Goal: Task Accomplishment & Management: Manage account settings

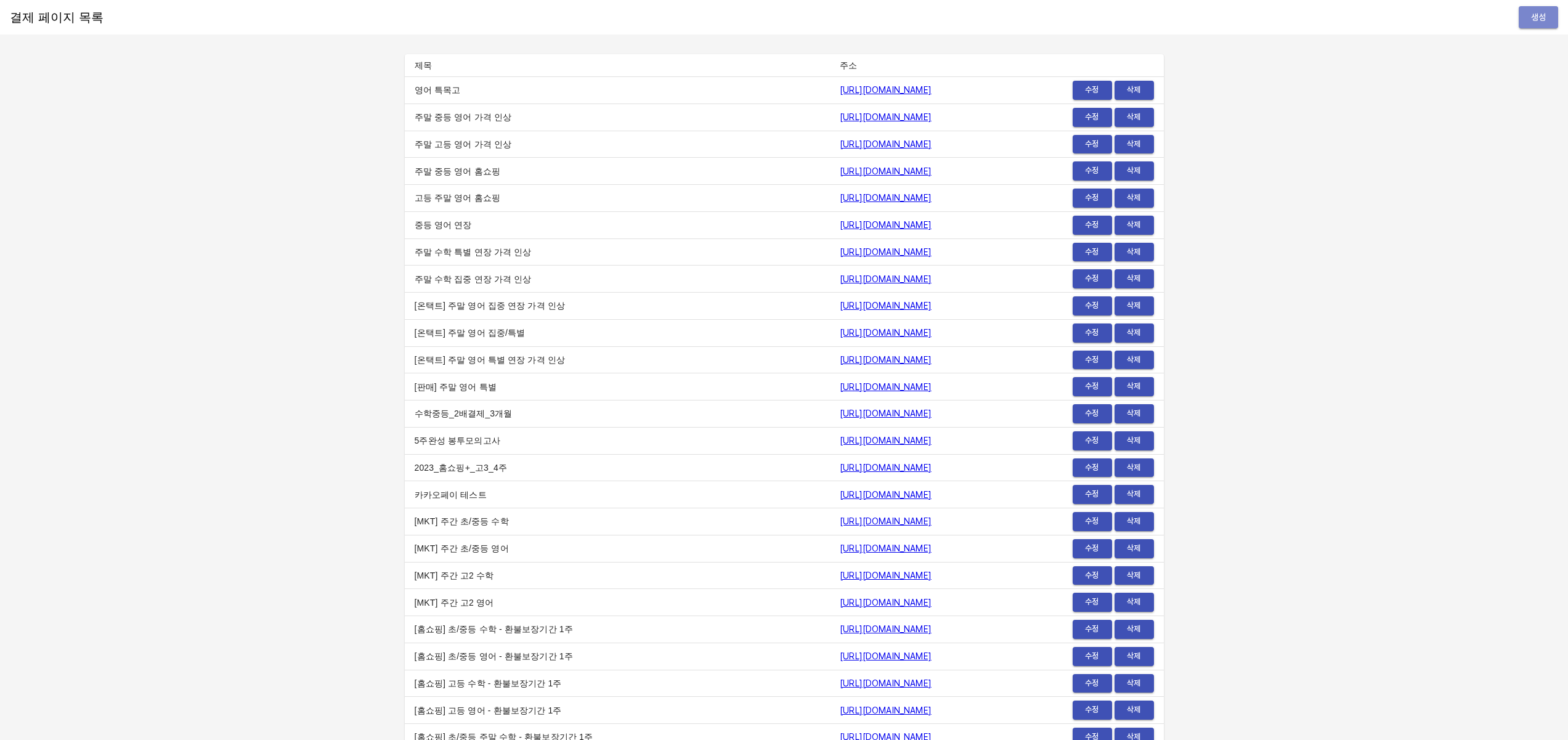
click at [1530, 22] on span "생성" at bounding box center [1538, 17] width 20 height 15
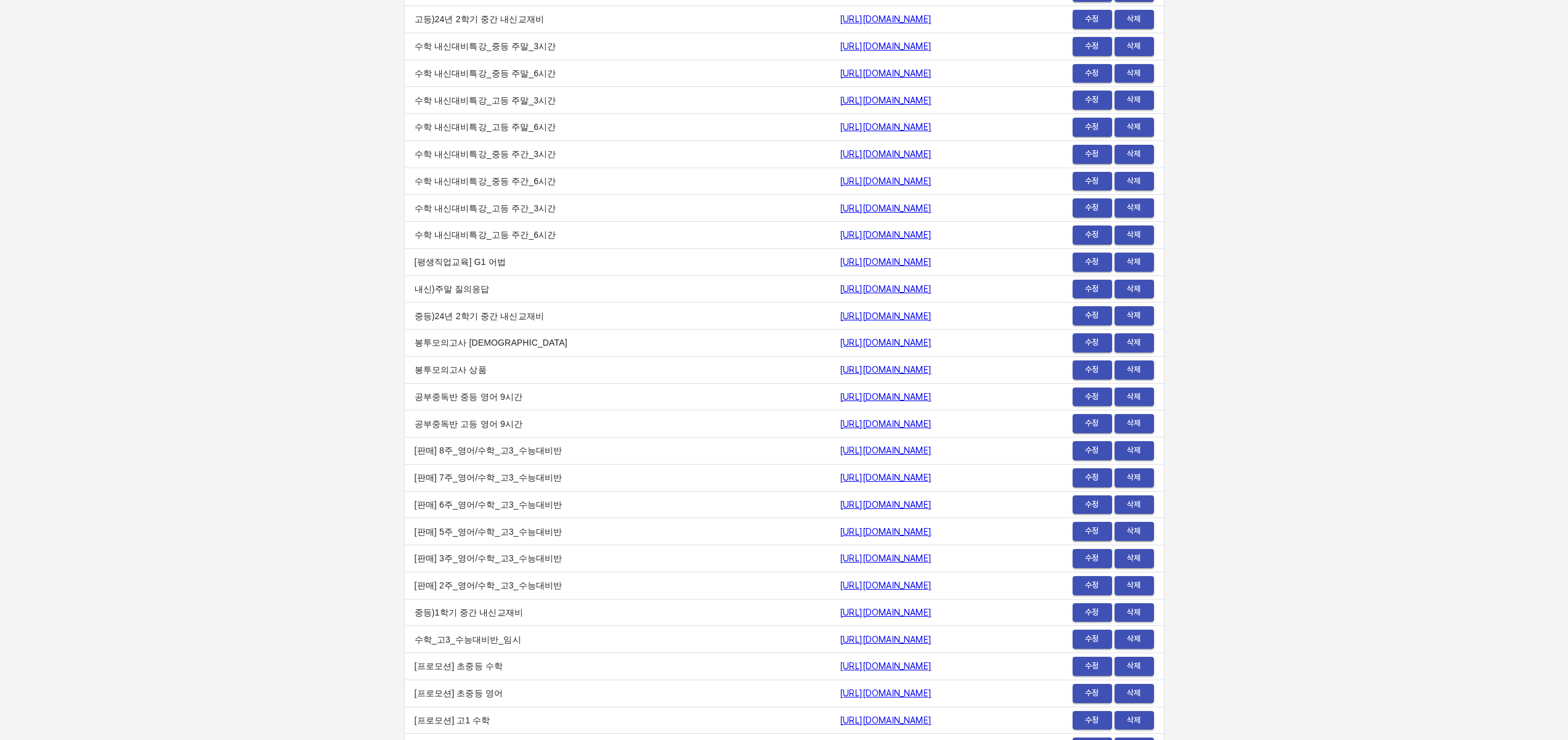
click at [1099, 375] on span "수정" at bounding box center [1092, 370] width 27 height 14
click at [1087, 343] on span "수정" at bounding box center [1092, 343] width 27 height 14
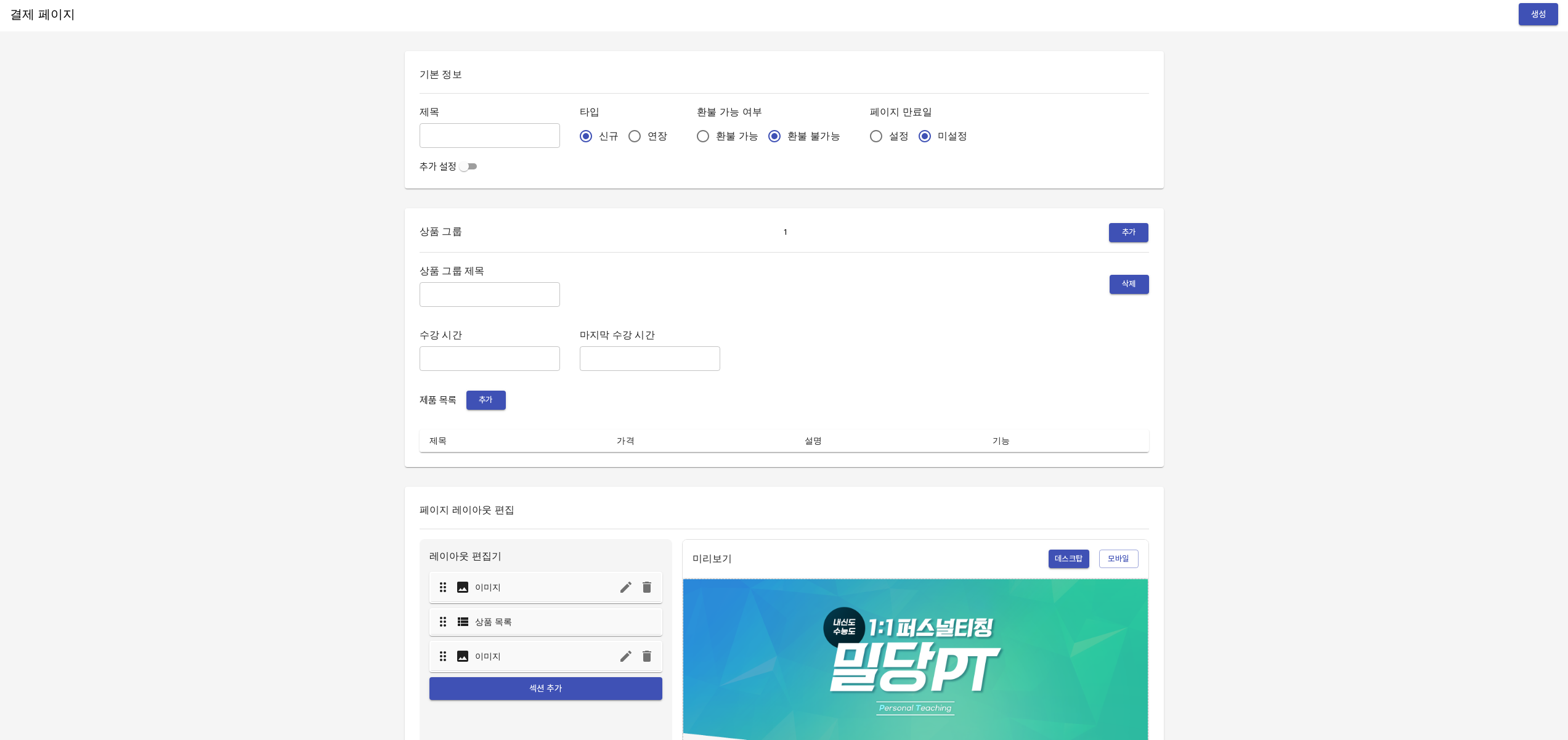
scroll to position [5, 0]
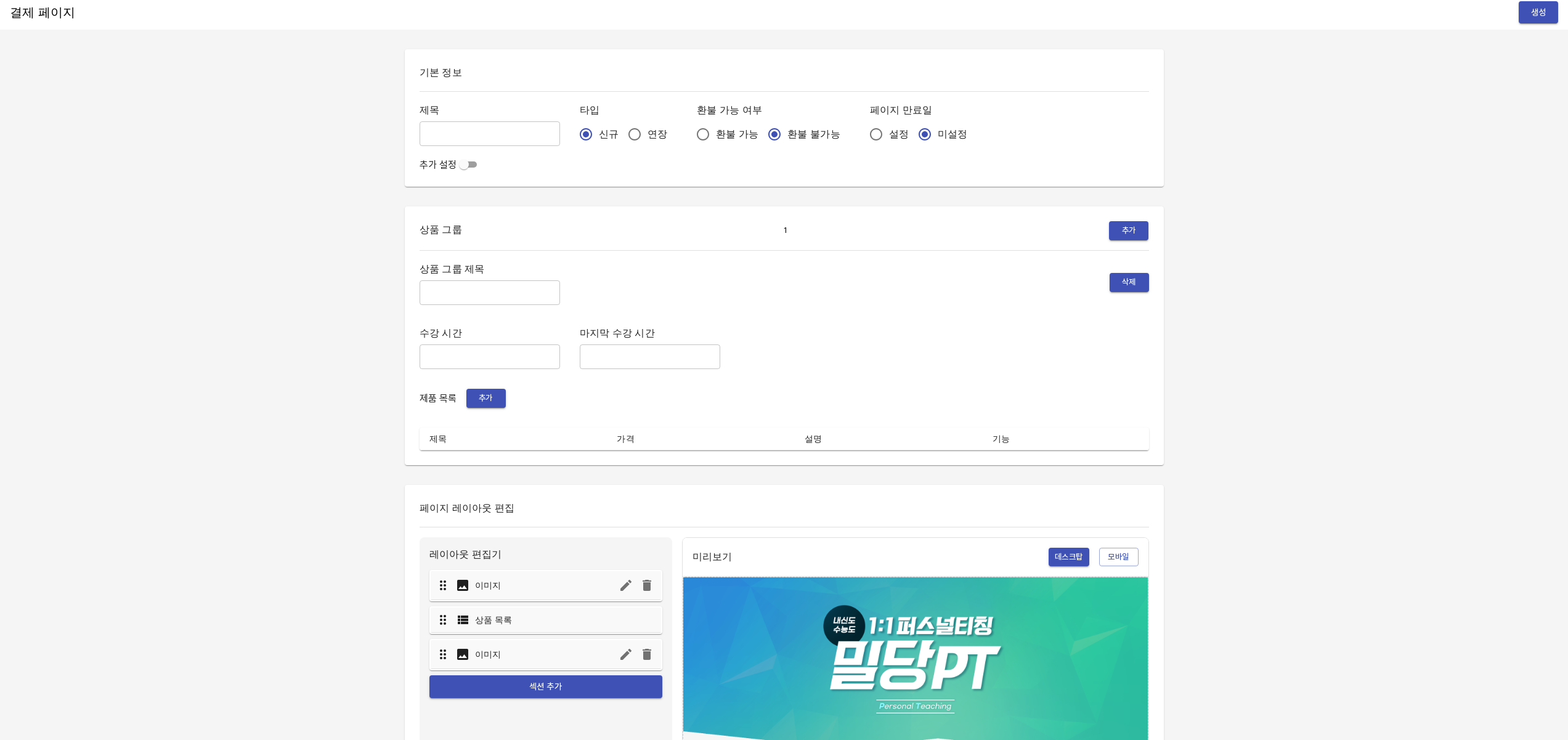
click at [487, 168] on div "추가 설정" at bounding box center [785, 165] width 730 height 15
click at [480, 165] on input "checkbox" at bounding box center [464, 165] width 45 height 15
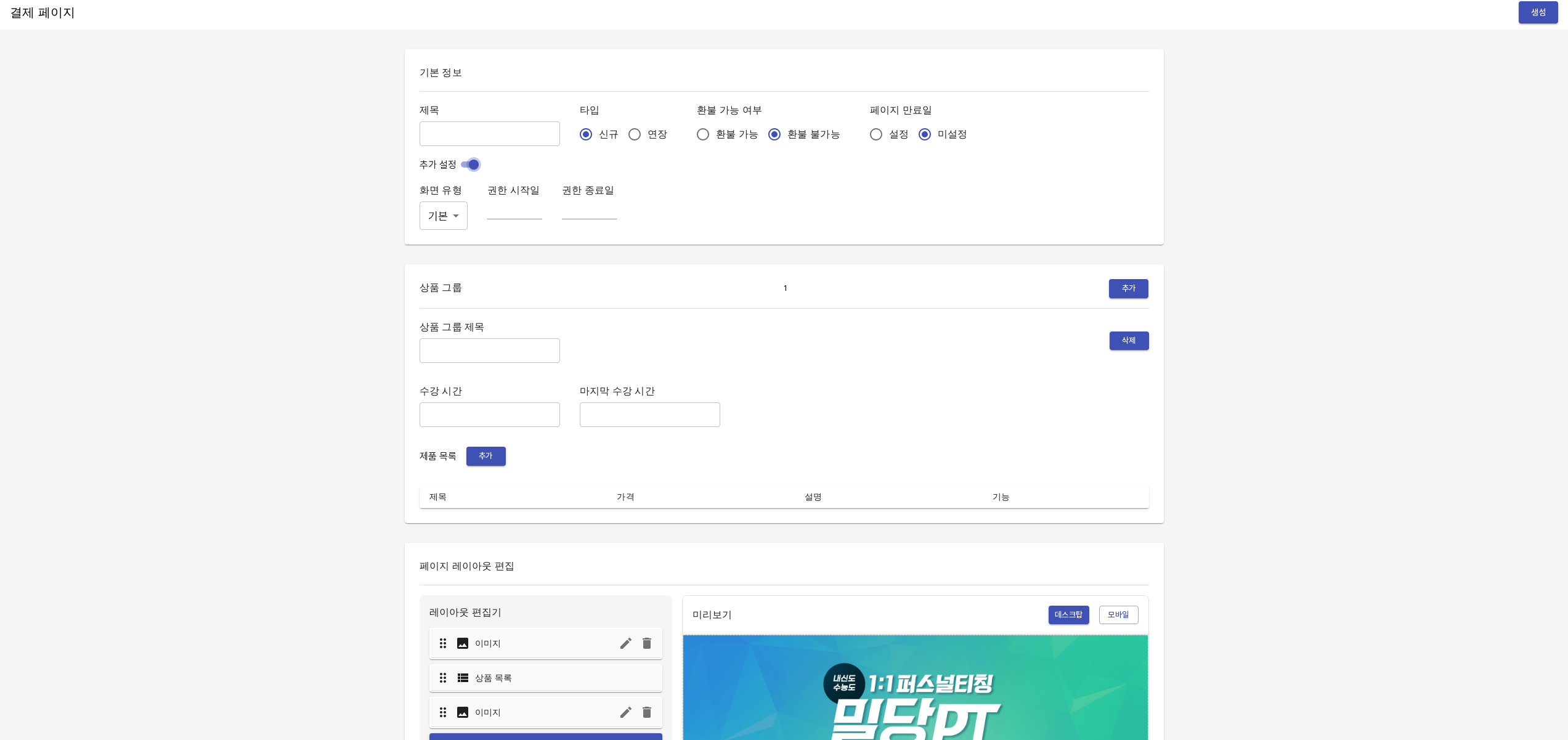
click at [478, 167] on input "checkbox" at bounding box center [474, 165] width 45 height 15
checkbox input "false"
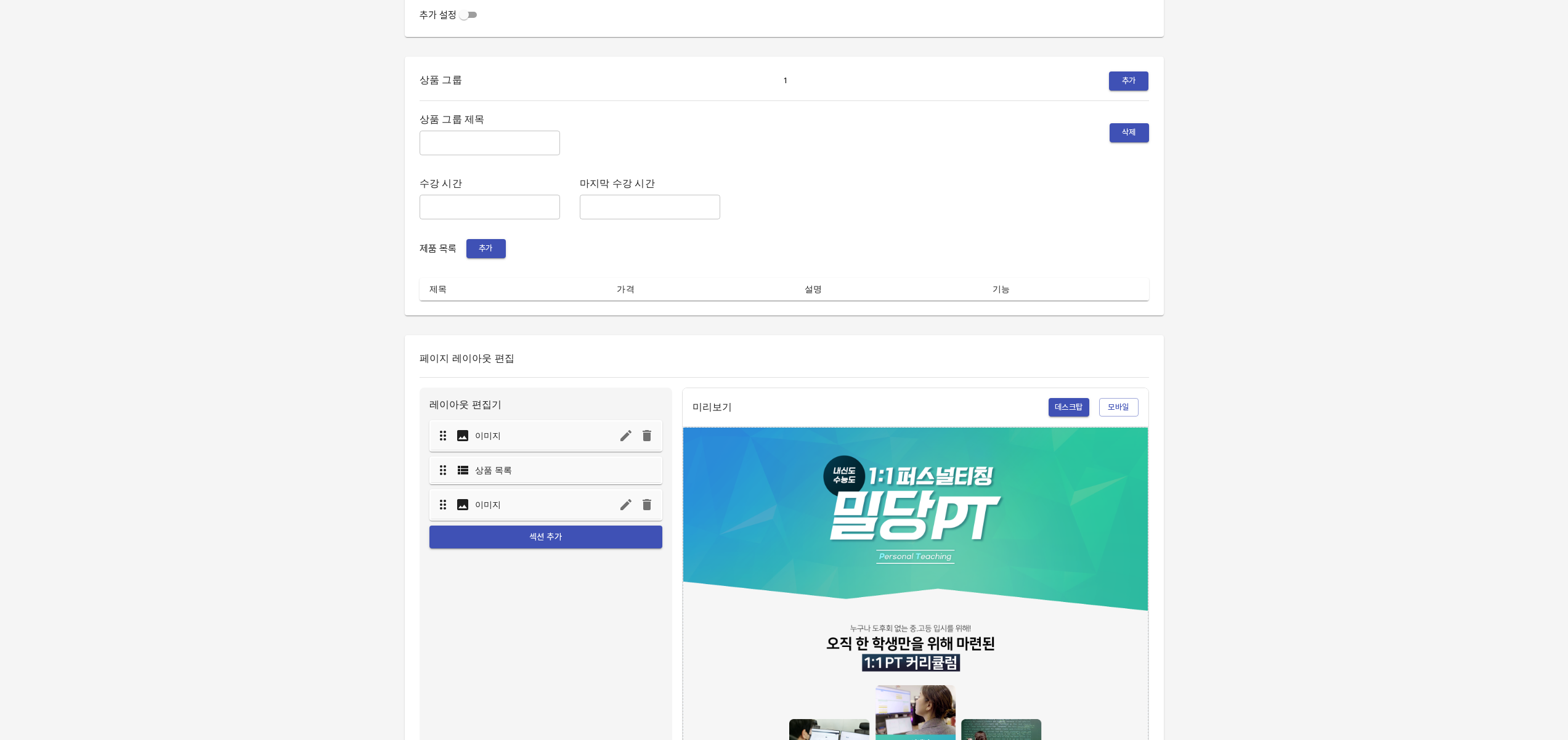
scroll to position [129, 0]
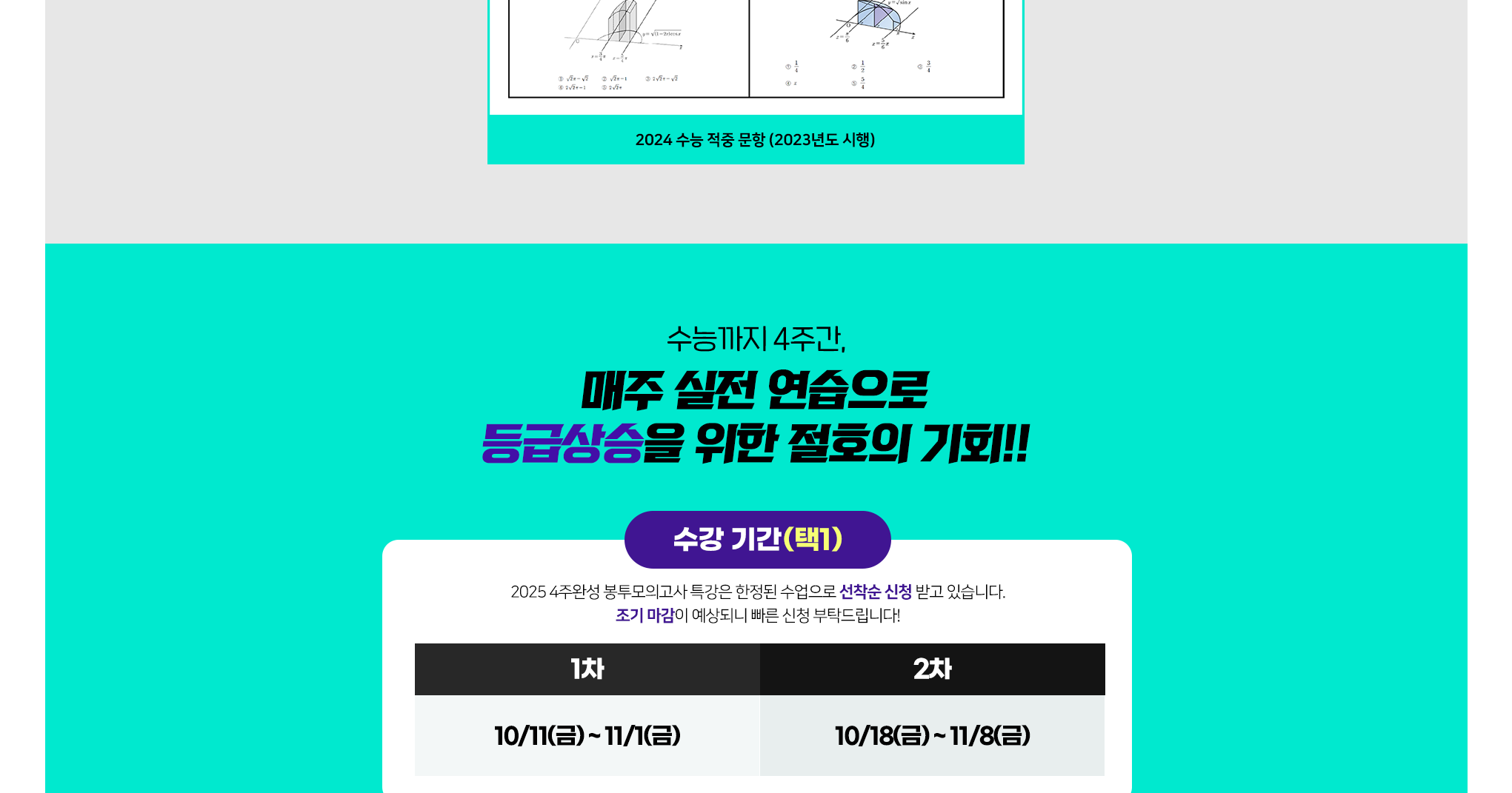
scroll to position [4225, 0]
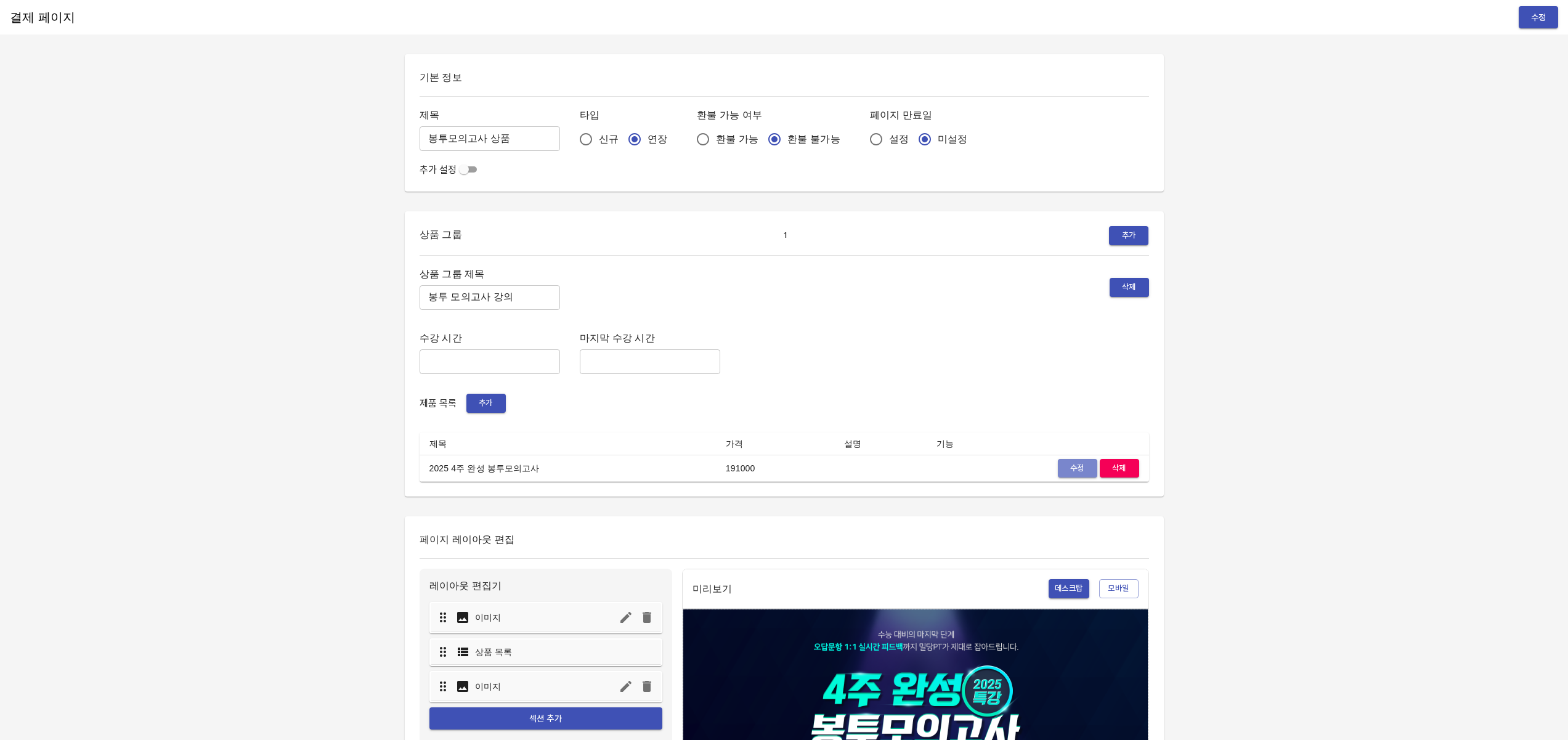
click at [1081, 468] on span "수정" at bounding box center [1077, 469] width 27 height 14
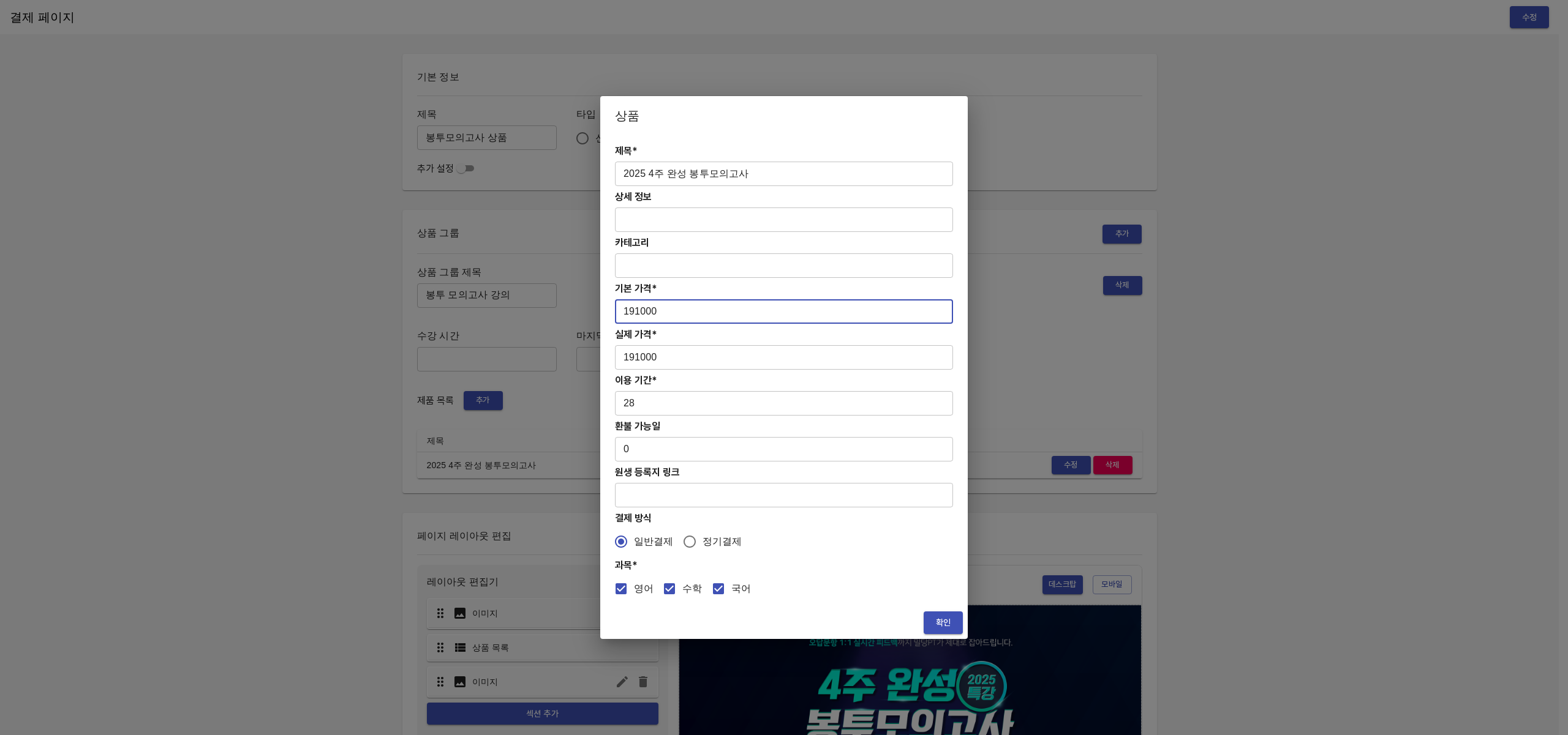
drag, startPoint x: 690, startPoint y: 316, endPoint x: 581, endPoint y: 320, distance: 109.1
click at [581, 320] on div "상품 제목* 2025 4주 완성 봉투모의고사 ​ 상세 정보 ​ 카테고리 ​ 기본 가격* 191000 ​ 실제 가격* 191000 ​ 이용 기간…" at bounding box center [784, 368] width 1568 height 735
drag, startPoint x: 690, startPoint y: 308, endPoint x: 552, endPoint y: 310, distance: 138.0
click at [552, 310] on div "상품 제목* 2025 4주 완성 봉투모의고사 ​ 상세 정보 ​ 카테고리 ​ 기본 가격* 191000 ​ 실제 가격* 191000 ​ 이용 기간…" at bounding box center [784, 368] width 1568 height 735
type input "0"
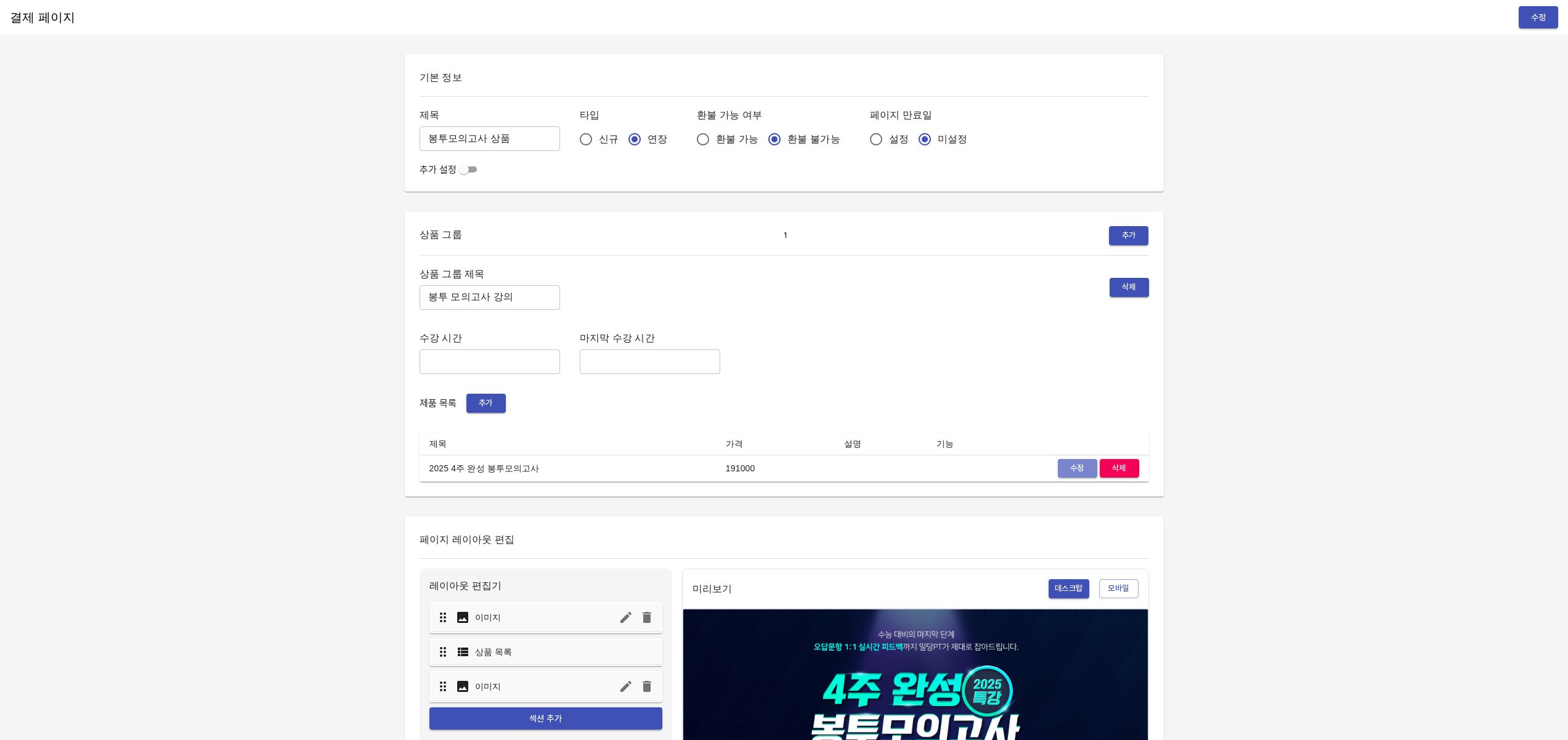
click at [1071, 466] on span "수정" at bounding box center [1077, 469] width 27 height 14
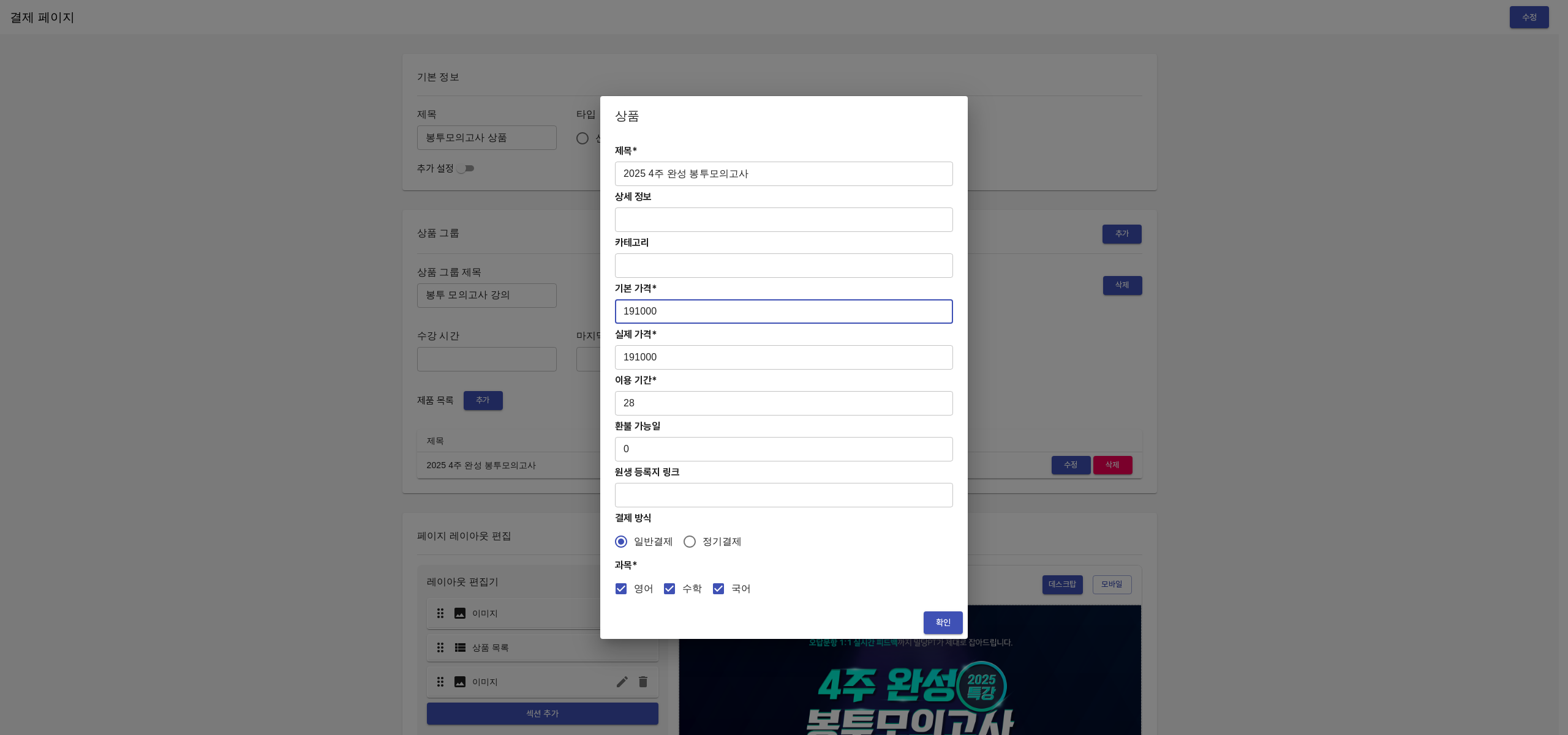
drag, startPoint x: 683, startPoint y: 315, endPoint x: 567, endPoint y: 309, distance: 116.2
click at [567, 309] on div "상품 제목* 2025 4주 완성 봉투모의고사 ​ 상세 정보 ​ 카테고리 ​ 기본 가격* 191000 ​ 실제 가격* 191000 ​ 이용 기간…" at bounding box center [784, 368] width 1568 height 735
type input "38000"
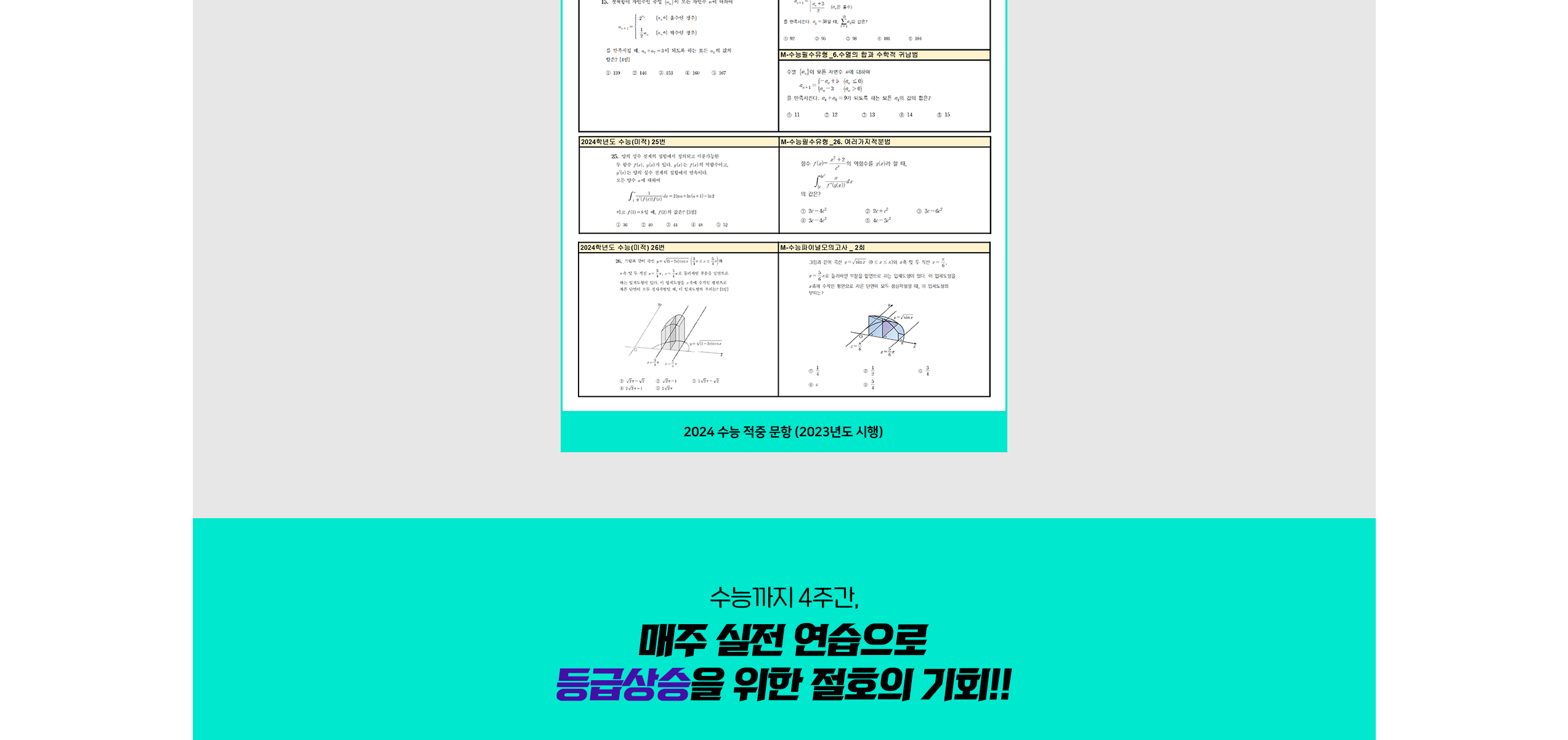
scroll to position [2584, 0]
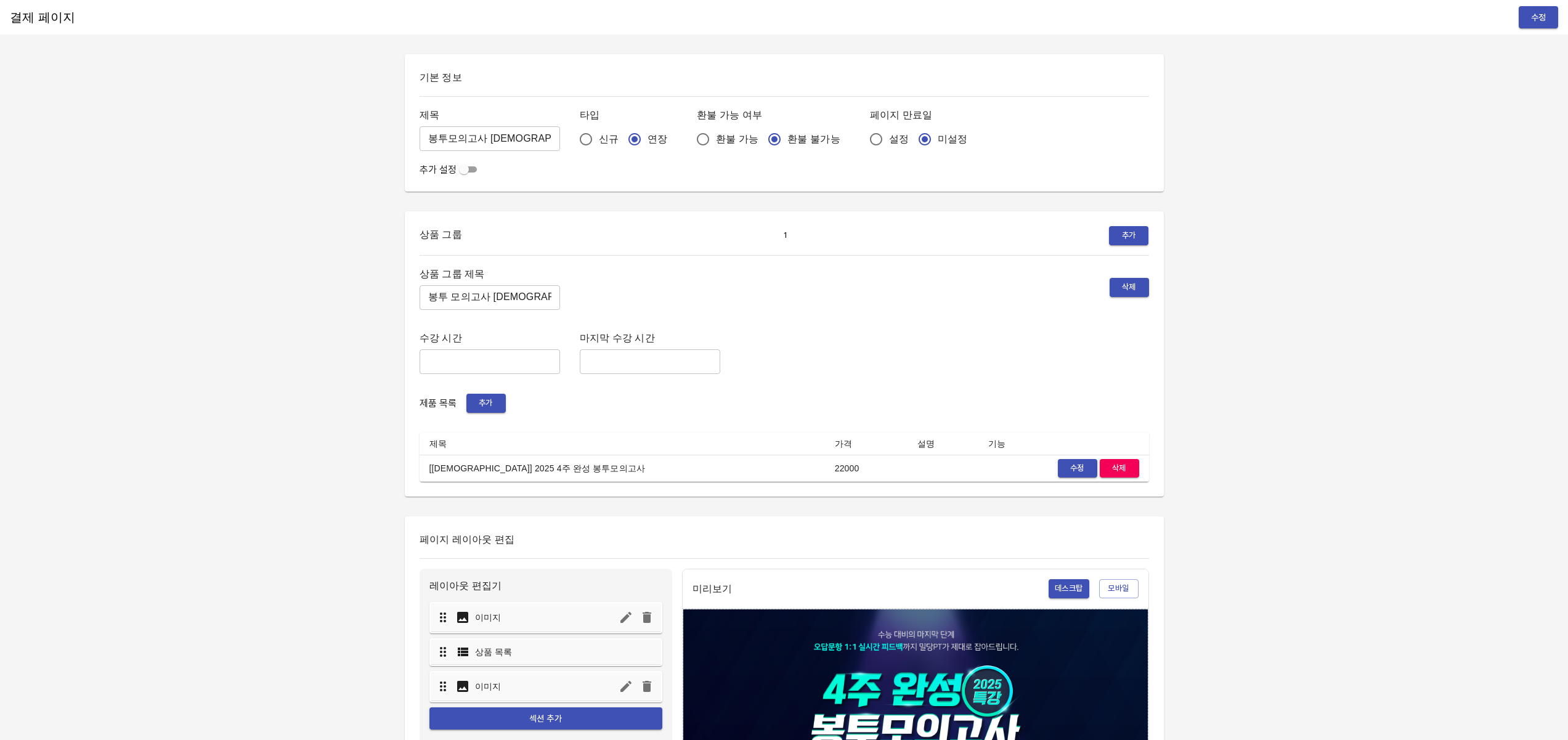
click at [1081, 466] on span "수정" at bounding box center [1077, 469] width 27 height 14
drag, startPoint x: 557, startPoint y: 468, endPoint x: 426, endPoint y: 471, distance: 131.0
click at [426, 471] on td "[[DEMOGRAPHIC_DATA]] 2025 4주 완성 봉투모의고사" at bounding box center [623, 468] width 405 height 27
copy td "[[DEMOGRAPHIC_DATA]] 2025 4주 완성 봉투모의고사"
click at [1058, 474] on button "수정" at bounding box center [1078, 468] width 39 height 19
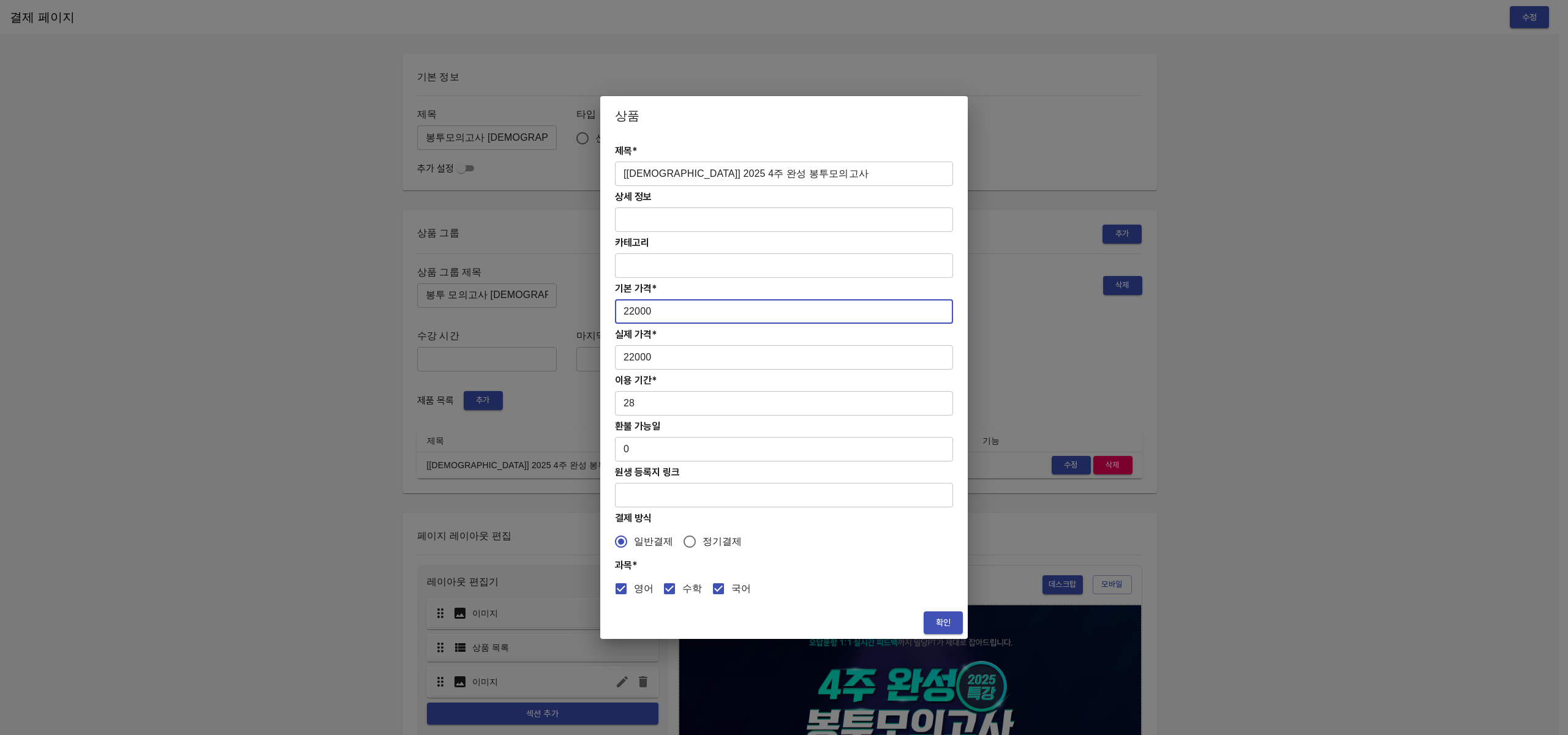
click at [661, 307] on input "22000" at bounding box center [784, 311] width 338 height 25
type input "23000"
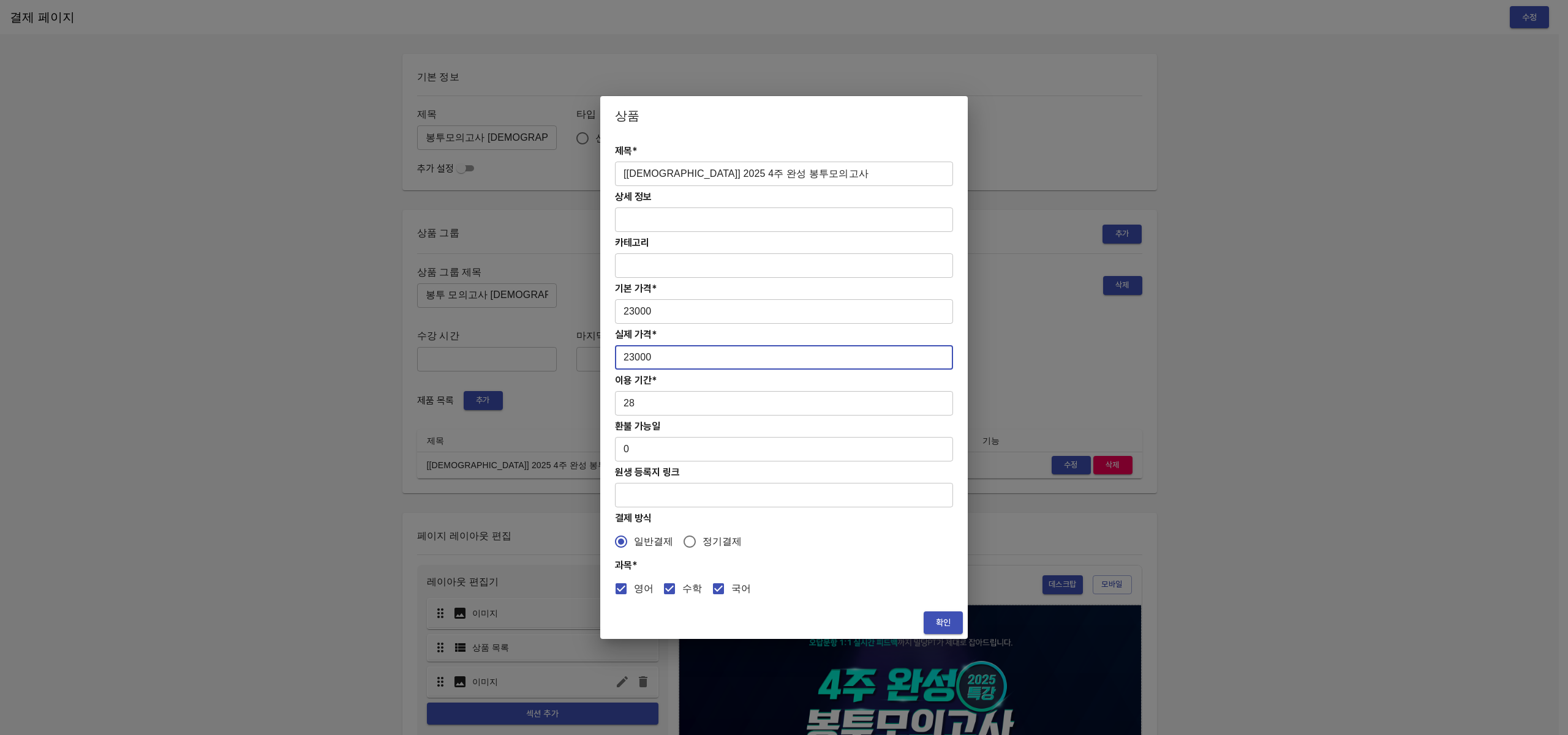
type input "23000"
click at [940, 620] on span "확인" at bounding box center [943, 622] width 20 height 15
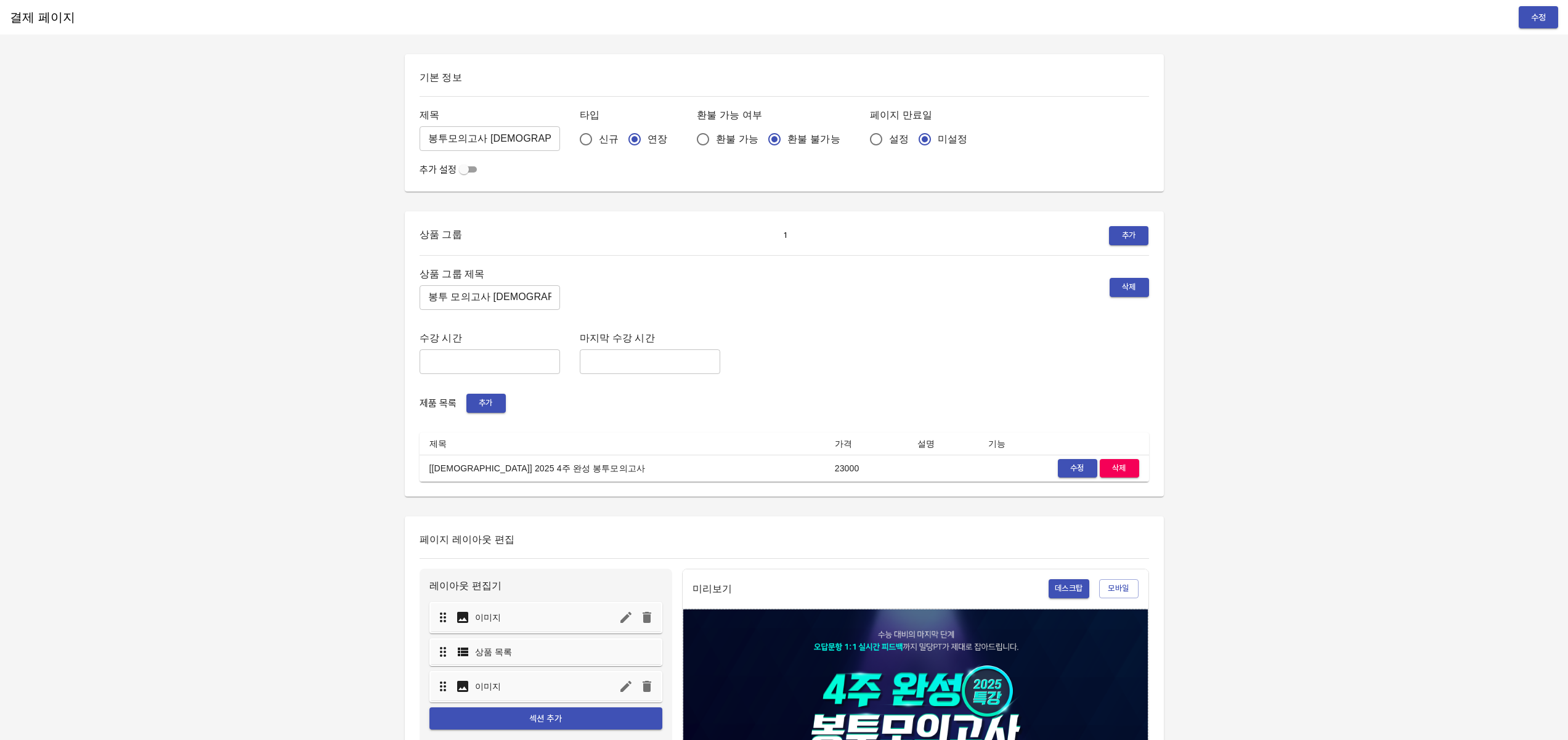
click at [1322, 481] on div "결제 페이지 수정 기본 정보 제목 봉투모의고사 교재 ​ 타입 신규 연장 환불 가능 여부 환불 가능 환불 불가능 페이지 만료일 설정 미설정 추가…" at bounding box center [784, 625] width 1568 height 1250
click at [494, 402] on span "추가" at bounding box center [485, 403] width 27 height 14
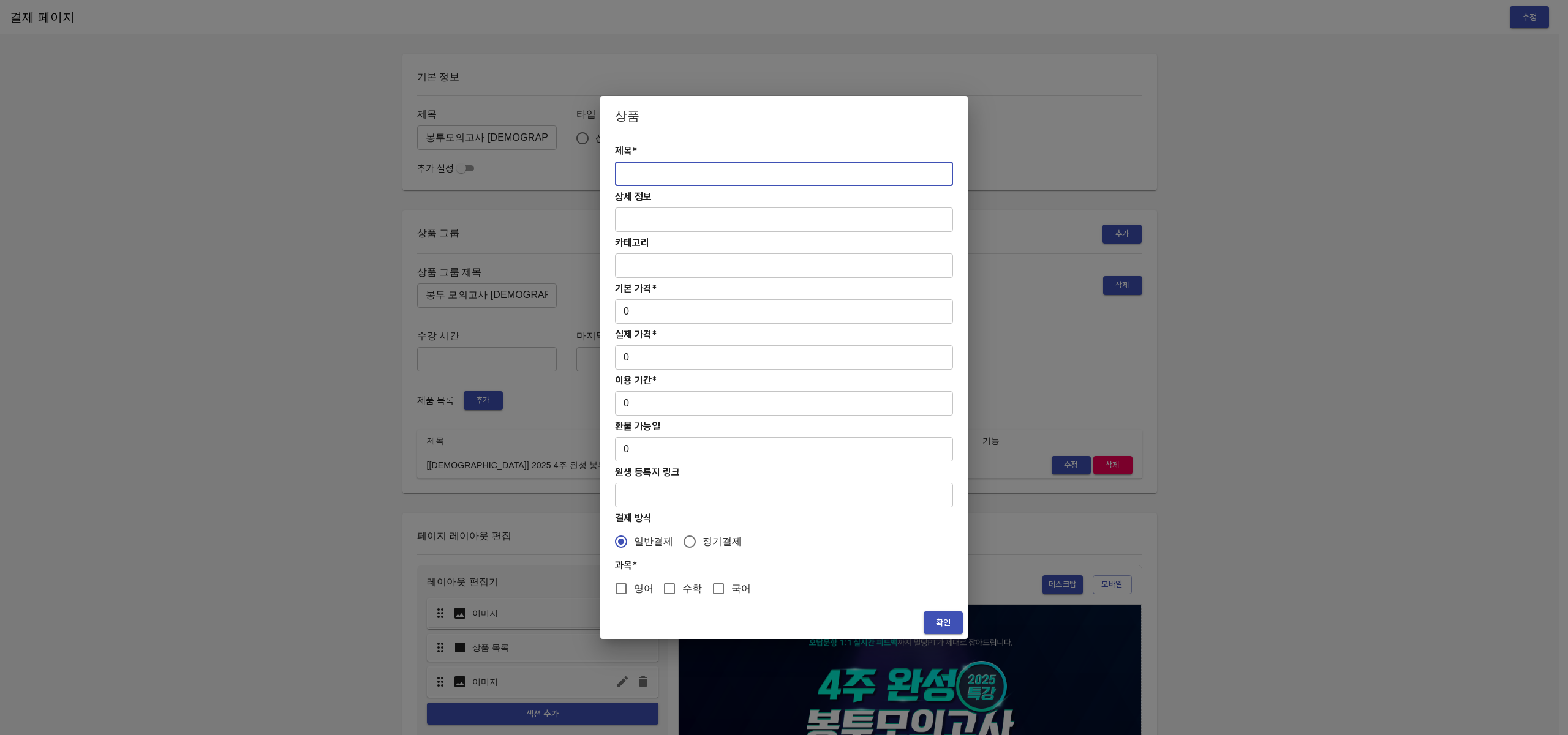
click at [668, 182] on input "text" at bounding box center [784, 174] width 338 height 25
paste input "[교재] 2025 4주 완성 봉투모의고사"
type input "[교재] 2025 4주 완성 봉투모의고사"
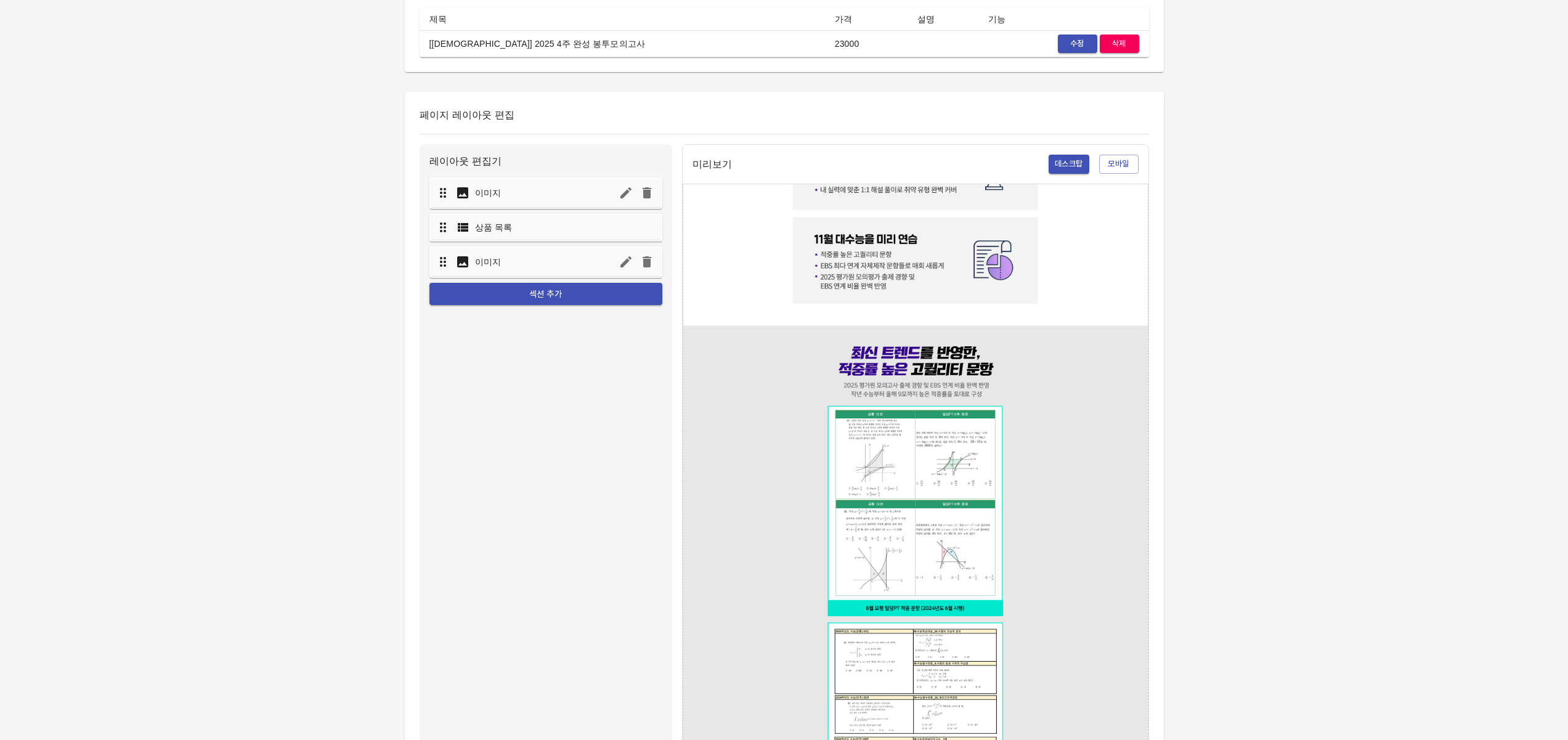
scroll to position [989, 0]
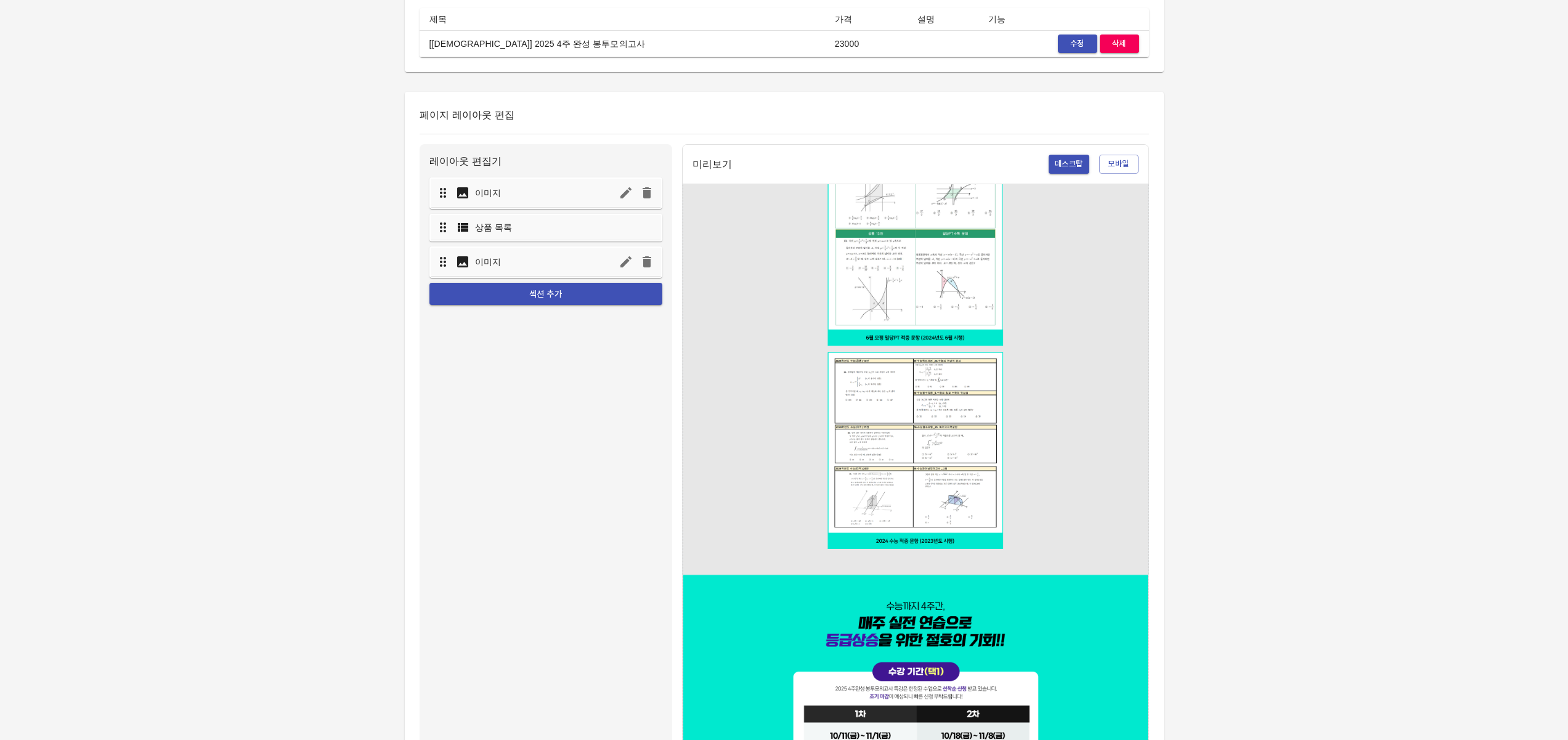
click at [915, 358] on img at bounding box center [916, 87] width 464 height 1784
click at [520, 247] on div "이미지" at bounding box center [546, 262] width 233 height 31
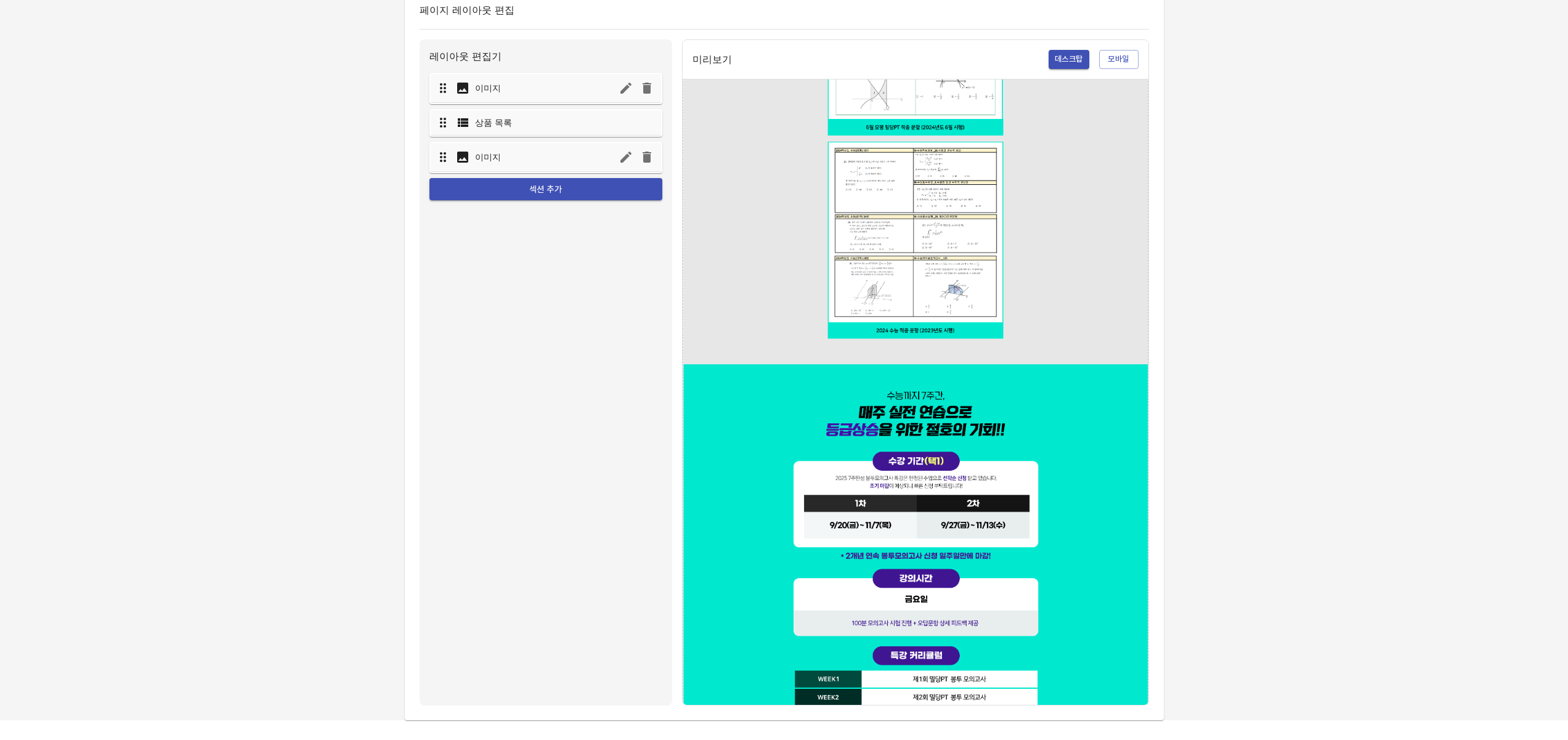
scroll to position [2665, 0]
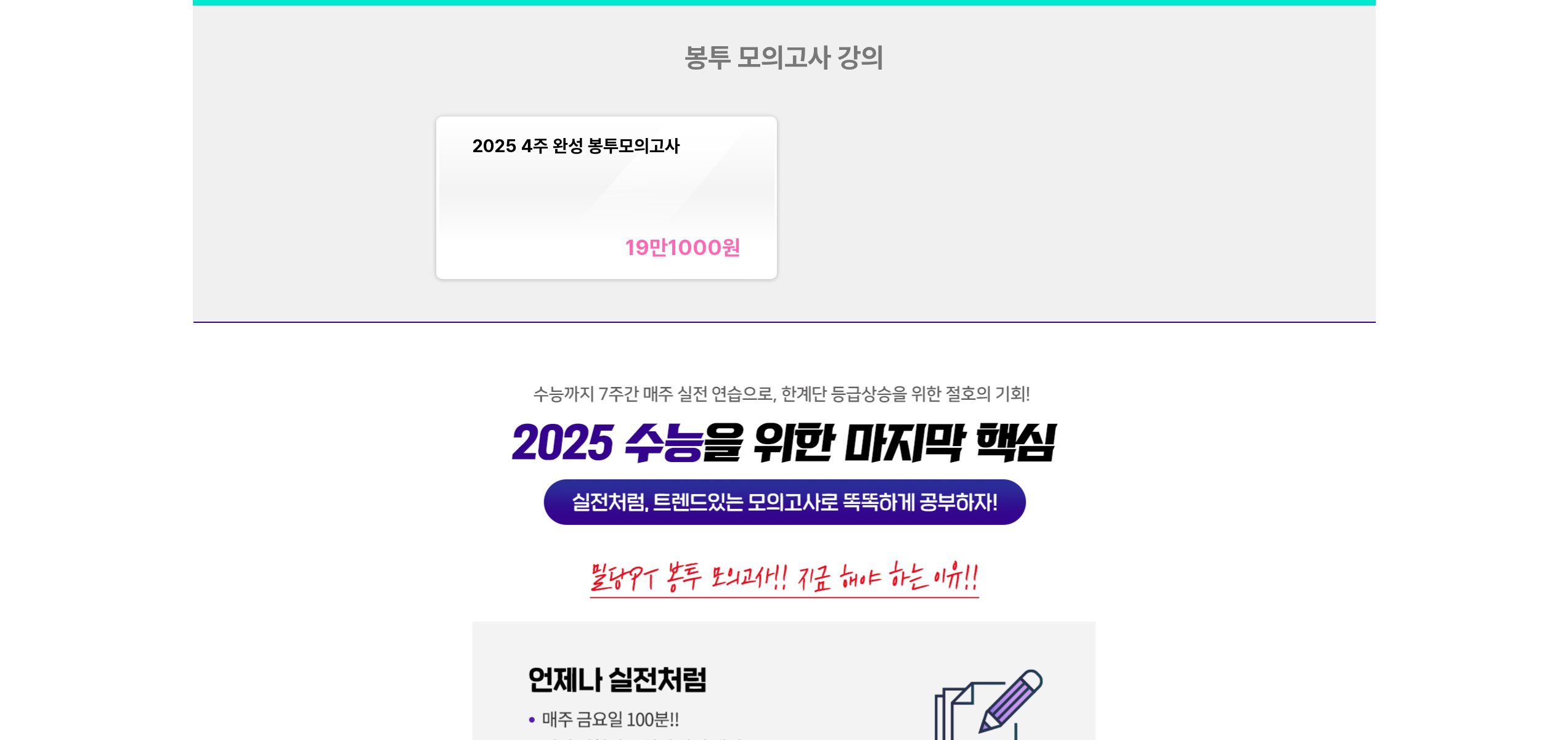
scroll to position [4590, 0]
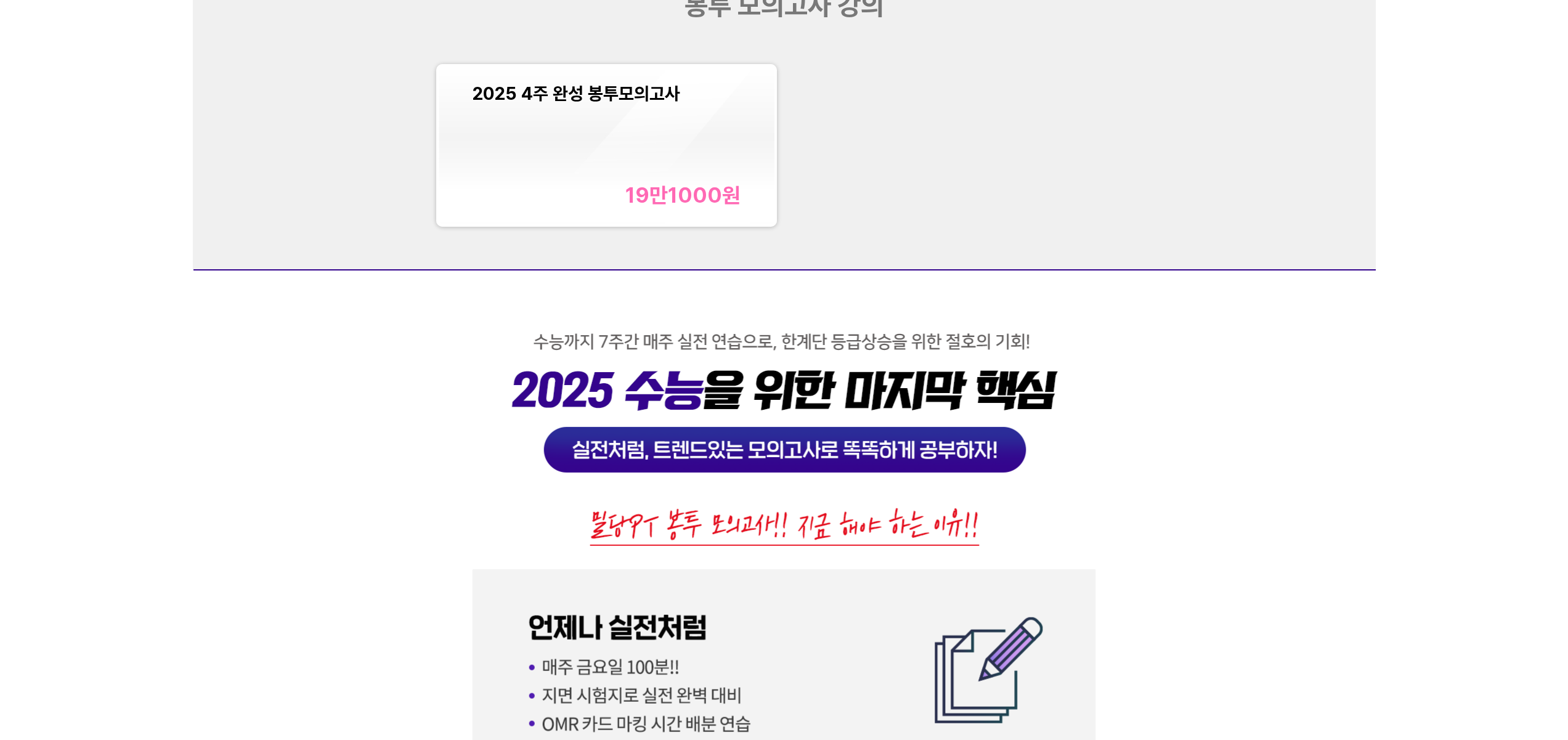
click at [705, 196] on div "19만1000 원" at bounding box center [683, 195] width 115 height 26
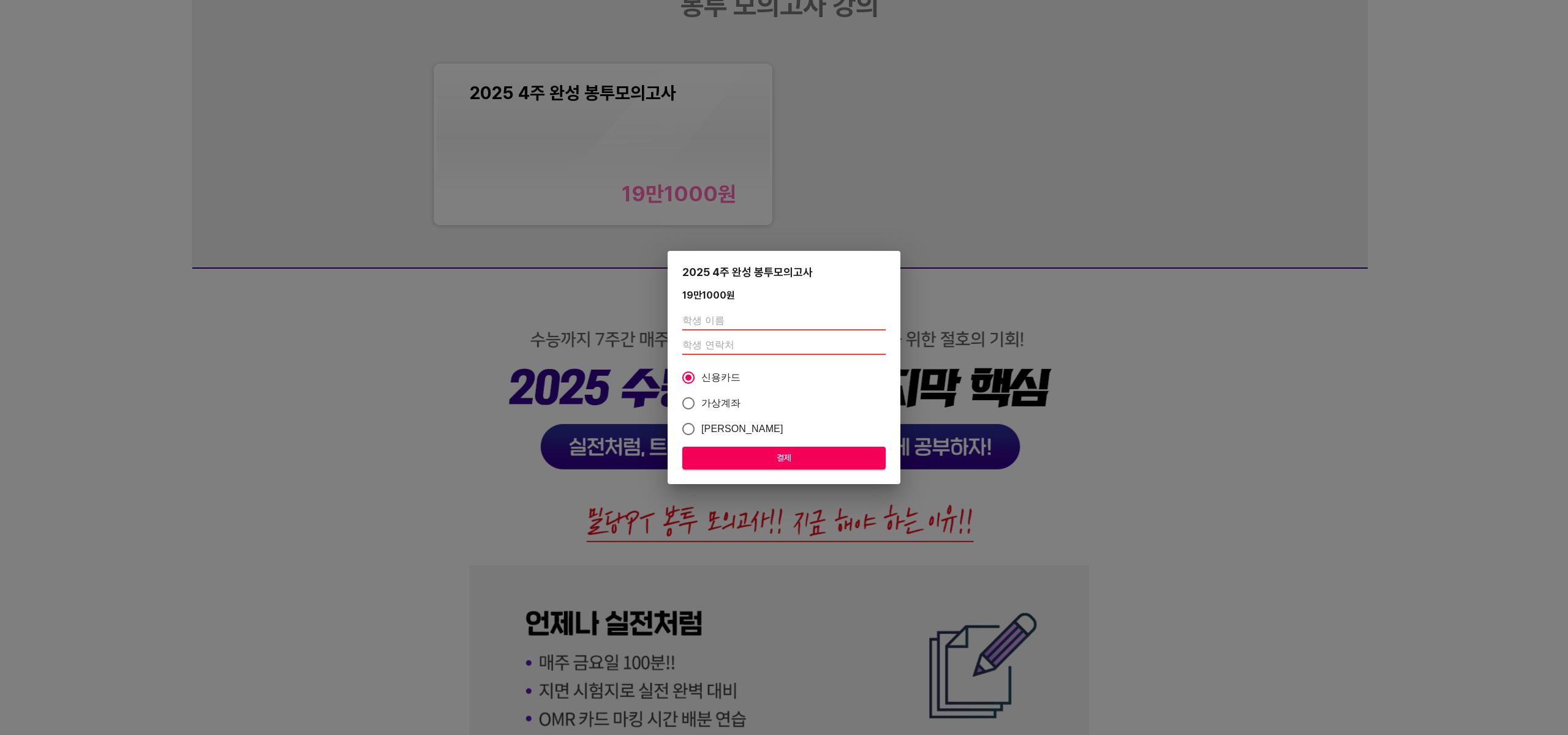
click at [1029, 177] on div "2025 4주 완성 봉투모의고사 19만1000 원 신용카드 가상계좌 카카오페이 결제" at bounding box center [784, 368] width 1568 height 735
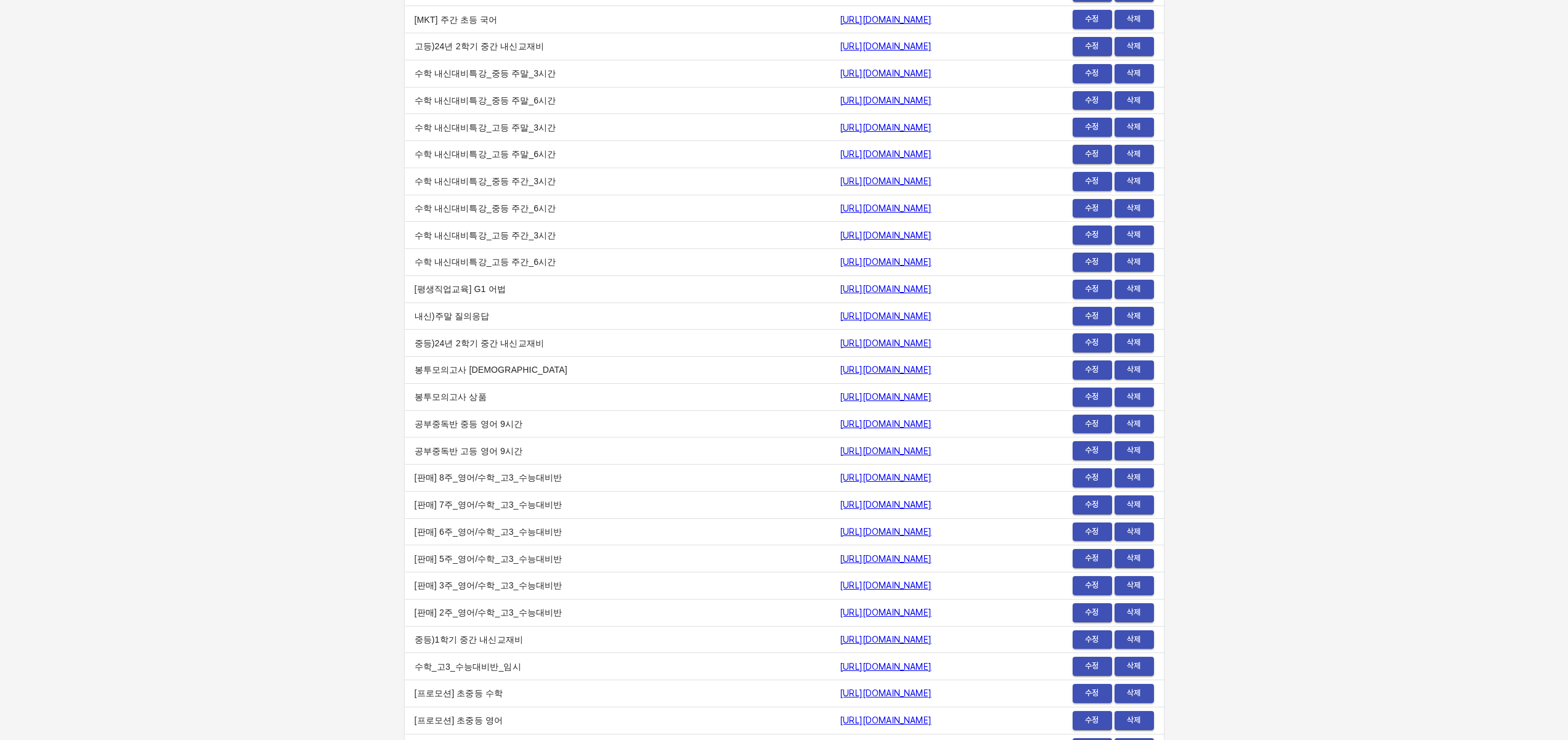
click at [1092, 370] on span "수정" at bounding box center [1092, 370] width 27 height 14
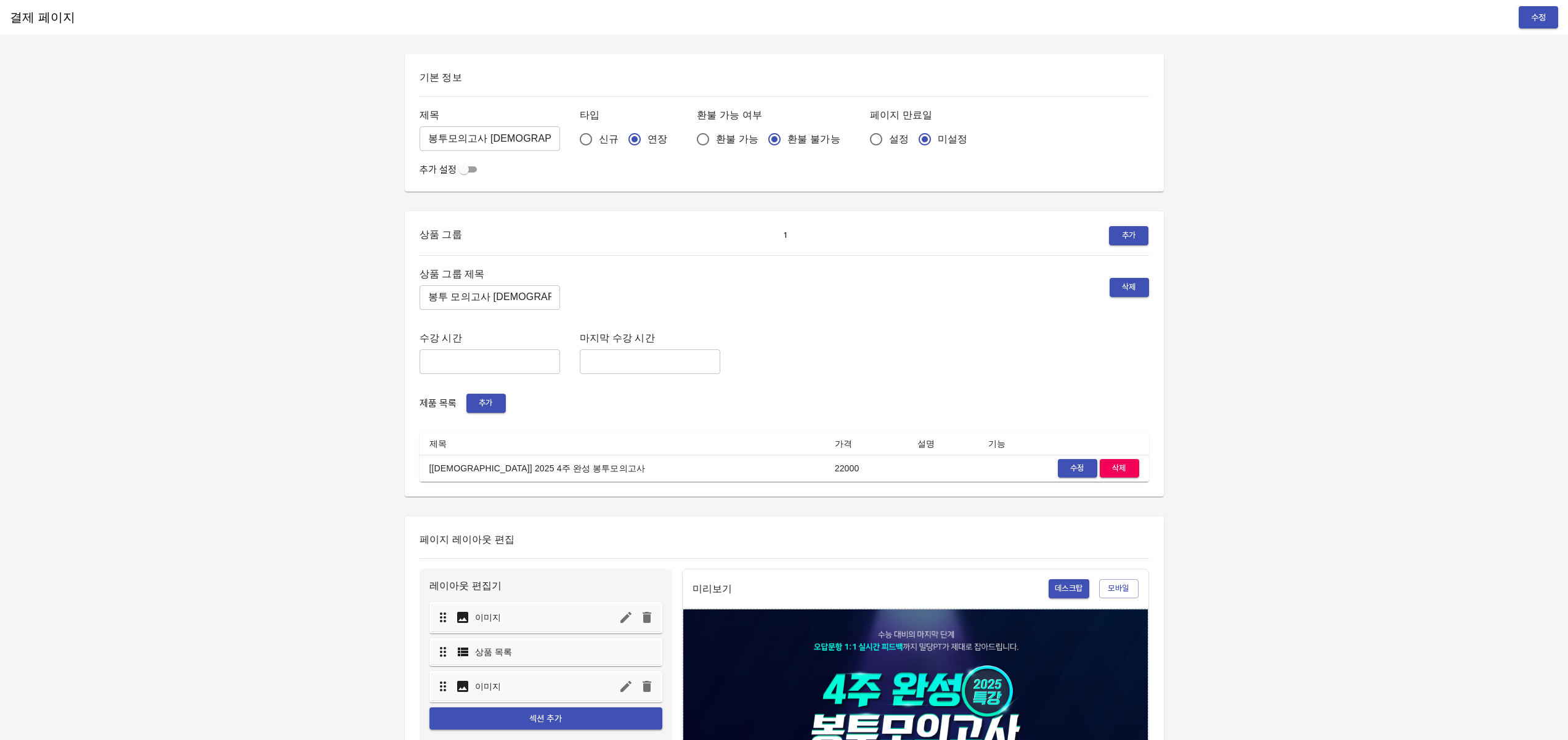
click at [1081, 473] on span "수정" at bounding box center [1077, 469] width 27 height 14
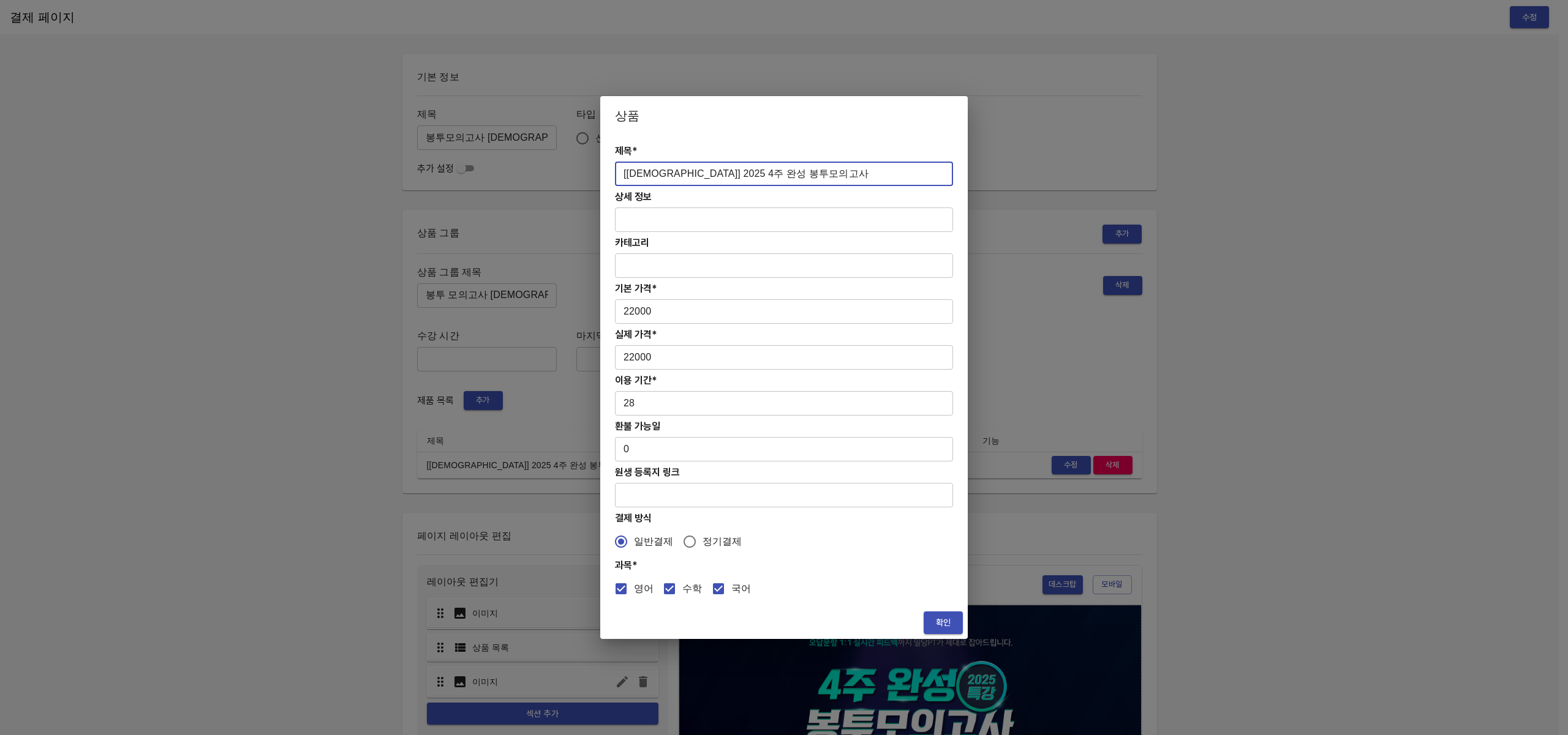
drag, startPoint x: 681, startPoint y: 177, endPoint x: 675, endPoint y: 177, distance: 6.0
click at [675, 177] on input "[교재] 2025 4주 완성 봉투모의고사" at bounding box center [784, 174] width 338 height 25
type input "[[DEMOGRAPHIC_DATA]] 2025 8주 완성 봉투모의고사"
drag, startPoint x: 670, startPoint y: 408, endPoint x: 601, endPoint y: 399, distance: 69.6
click at [601, 399] on div "제목* [교재] 2025 8주 완성 봉투모의고사 ​ 상세 정보 ​ 카테고리 ​ 기본 가격* 22000 ​ 실제 가격* 22000 ​ 이용 기간…" at bounding box center [784, 371] width 368 height 471
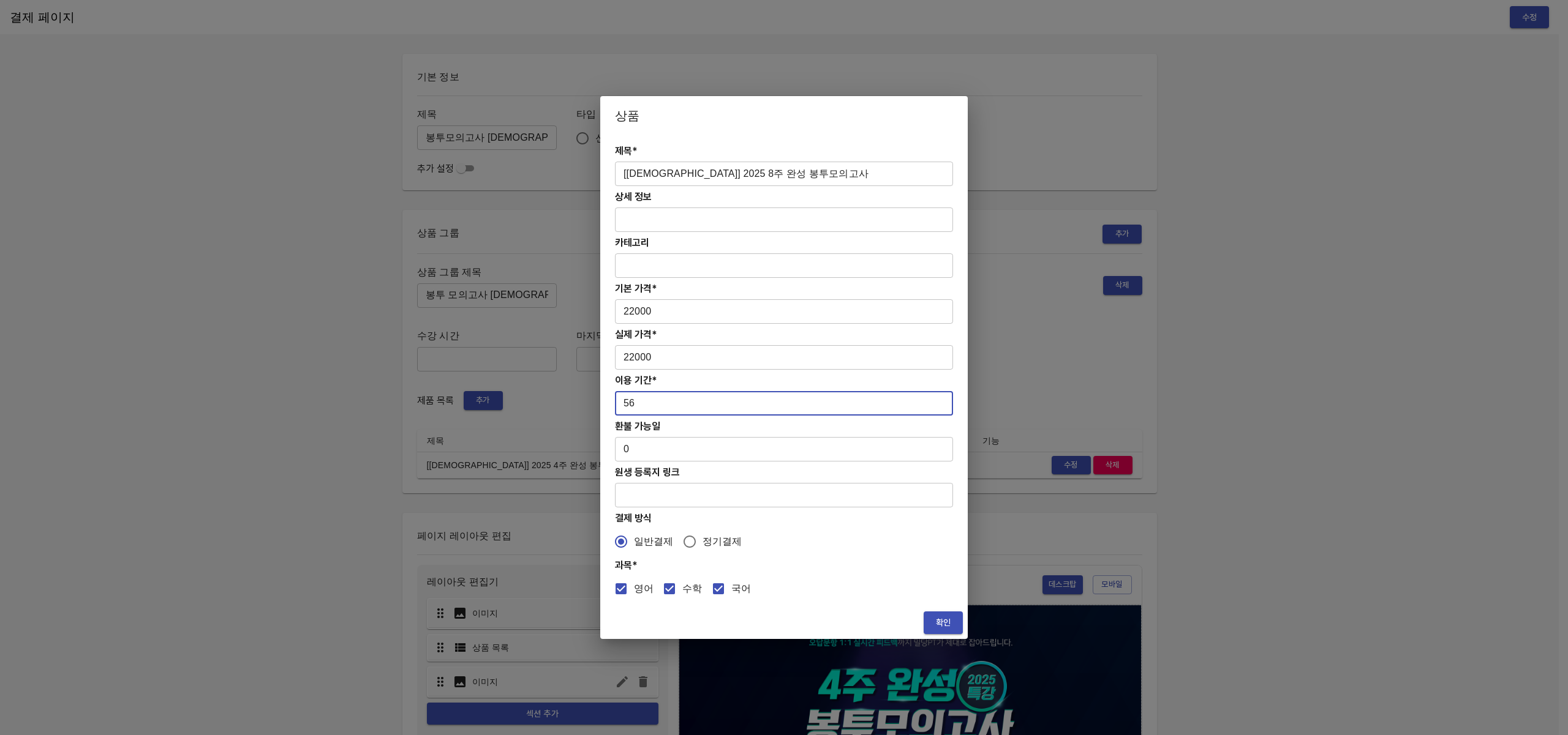
type input "56"
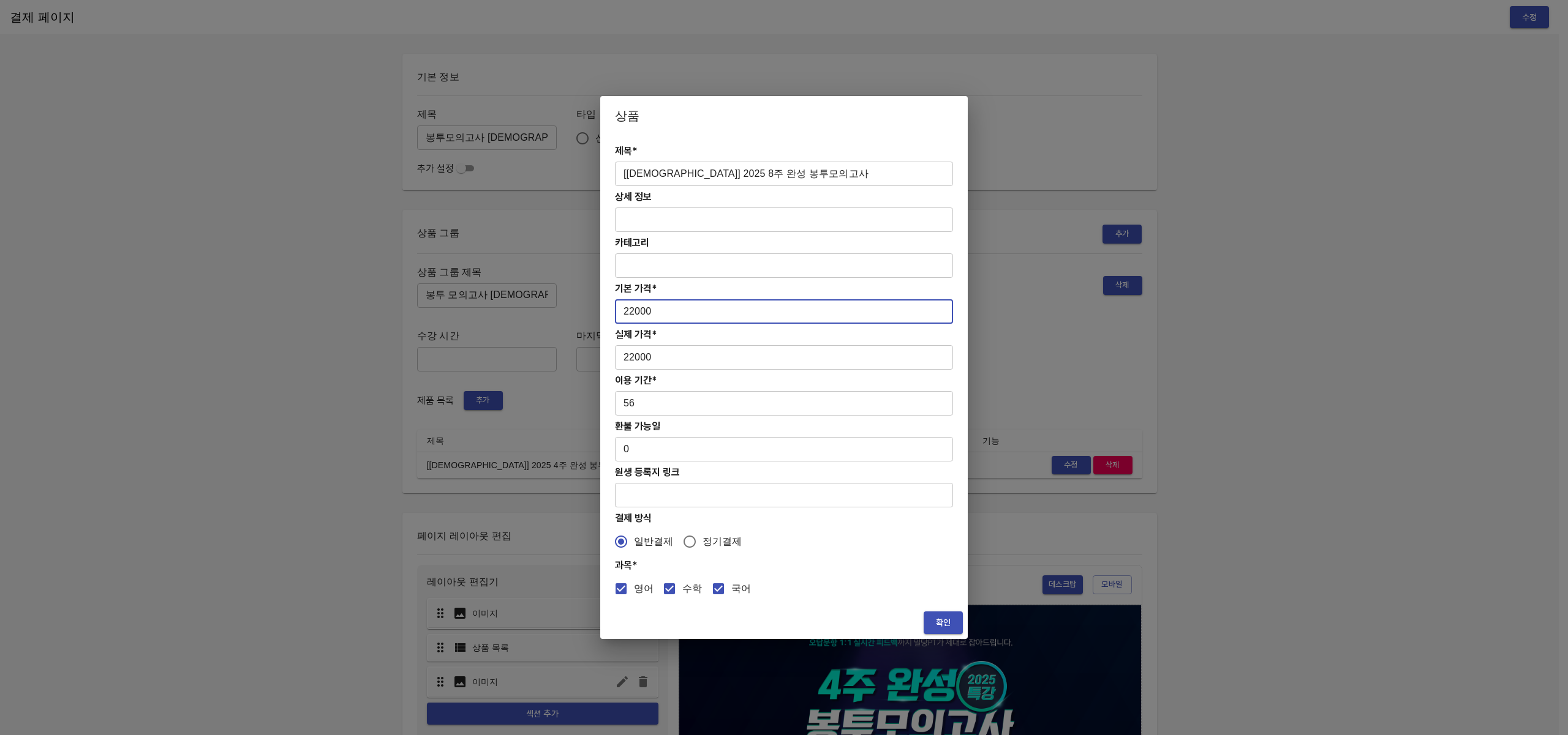
drag, startPoint x: 662, startPoint y: 307, endPoint x: 569, endPoint y: 302, distance: 93.1
click at [569, 302] on div "상품 제목* [교재] 2025 8주 완성 봉투모의고사 ​ 상세 정보 ​ 카테고리 ​ 기본 가격* 22000 ​ 실제 가격* 22000 ​ 이용…" at bounding box center [784, 368] width 1568 height 735
type input "38000"
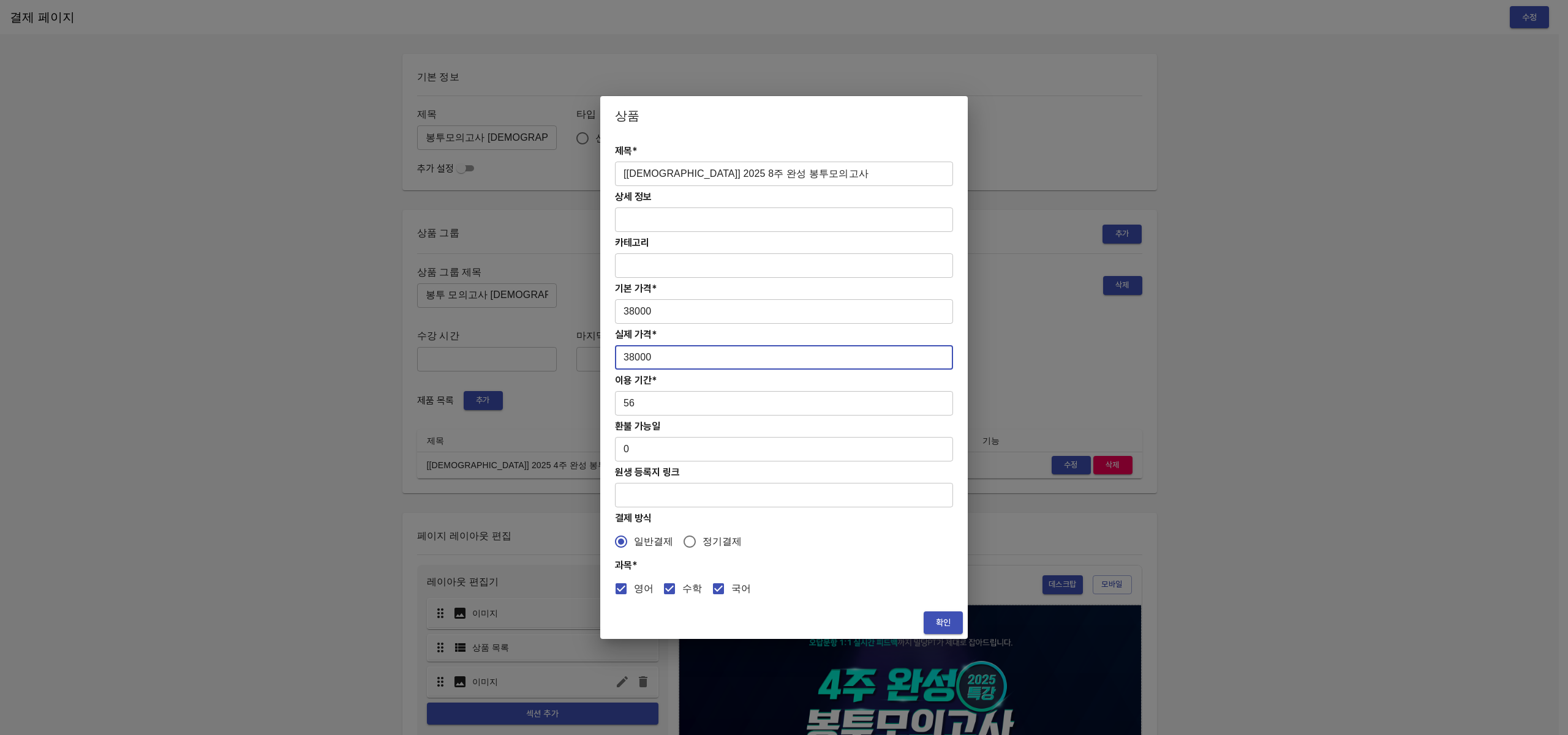
type input "38000"
click at [945, 624] on span "확인" at bounding box center [943, 622] width 20 height 15
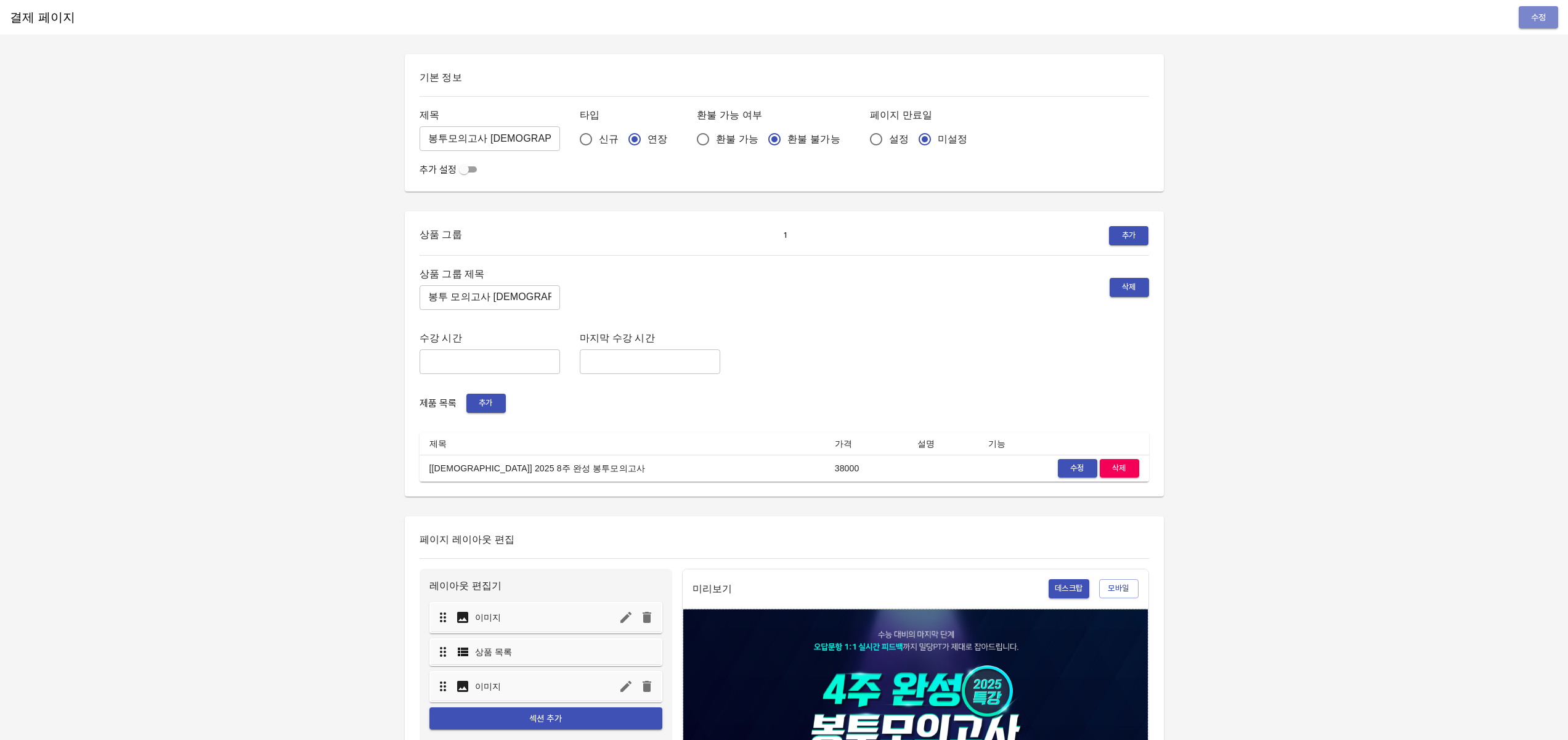
click at [1539, 22] on span "수정" at bounding box center [1538, 17] width 20 height 15
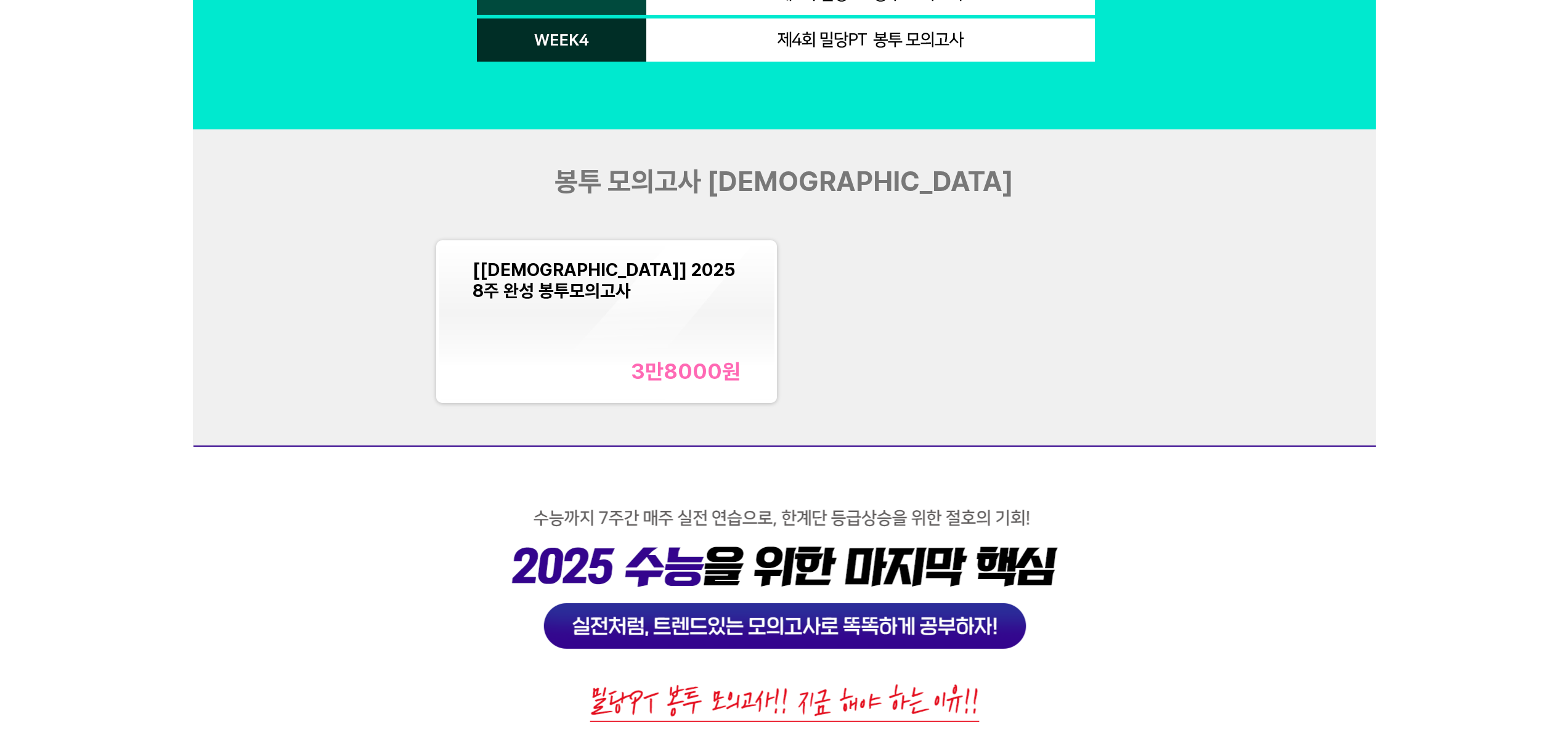
scroll to position [4278, 0]
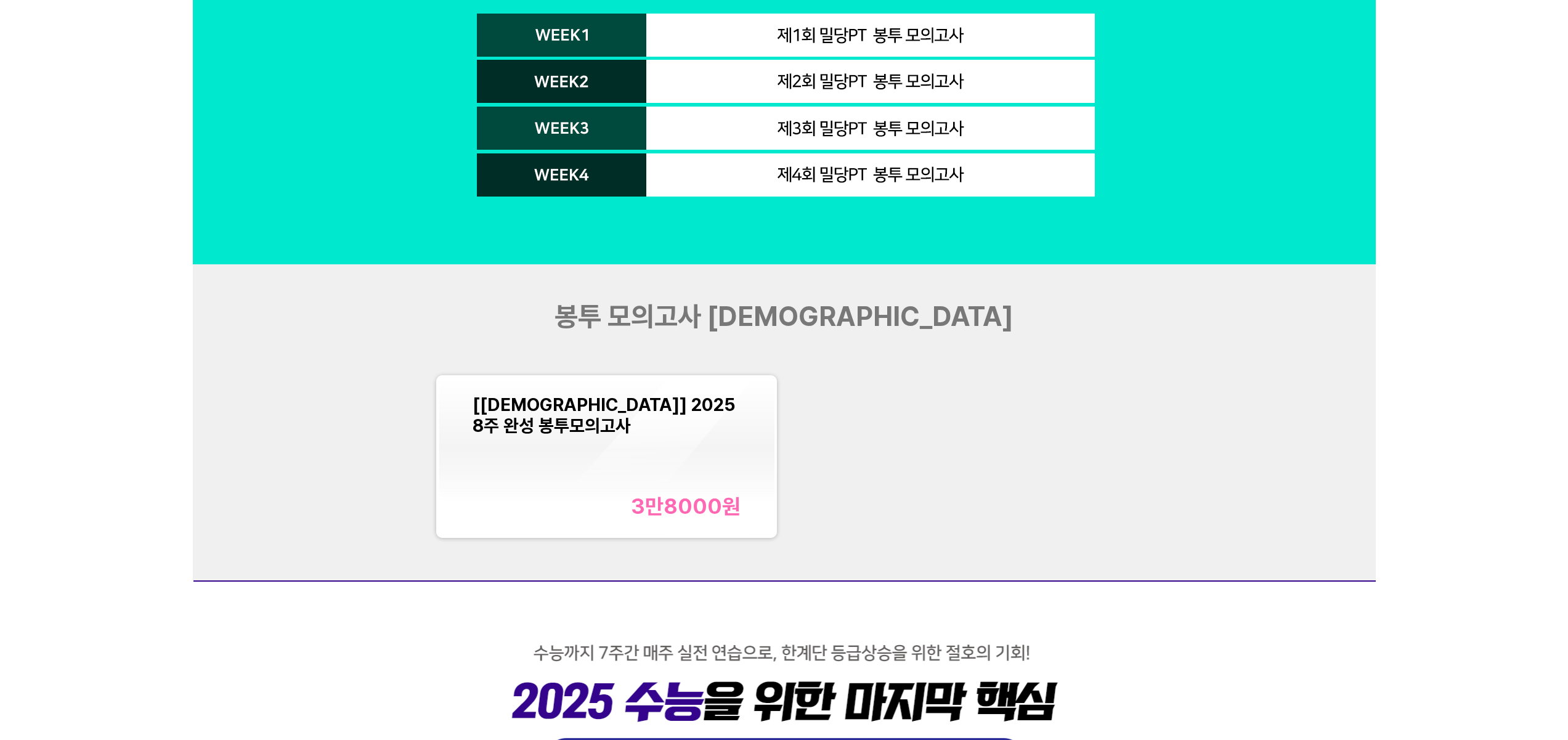
click at [596, 428] on div "[교재] 2025 8주 완성 봉투모의고사 3만8000 원" at bounding box center [607, 457] width 269 height 125
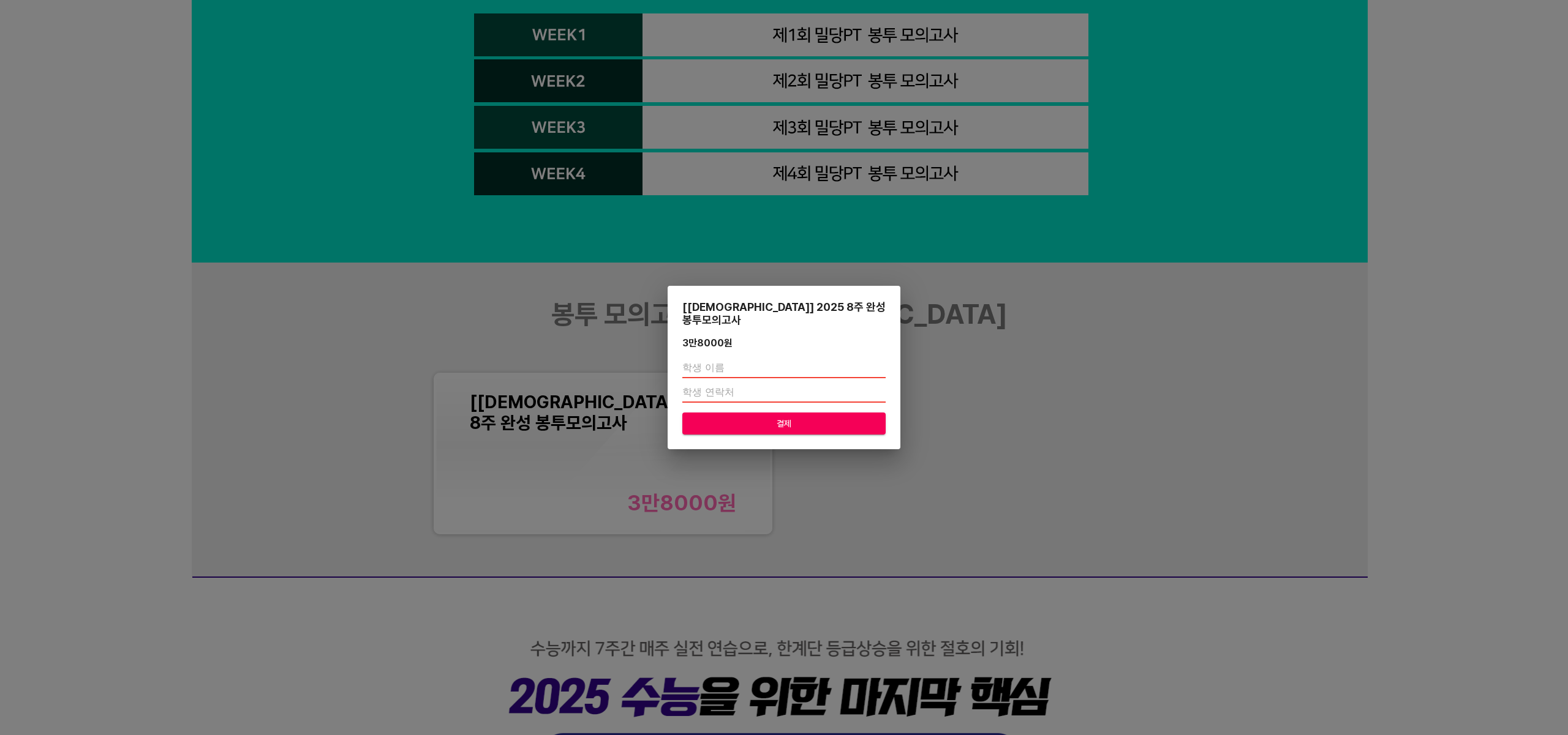
click at [1107, 431] on div "[교재] 2025 8주 완성 봉투모의고사 3만8000 원 결제" at bounding box center [784, 368] width 1568 height 735
